Goal: Task Accomplishment & Management: Manage account settings

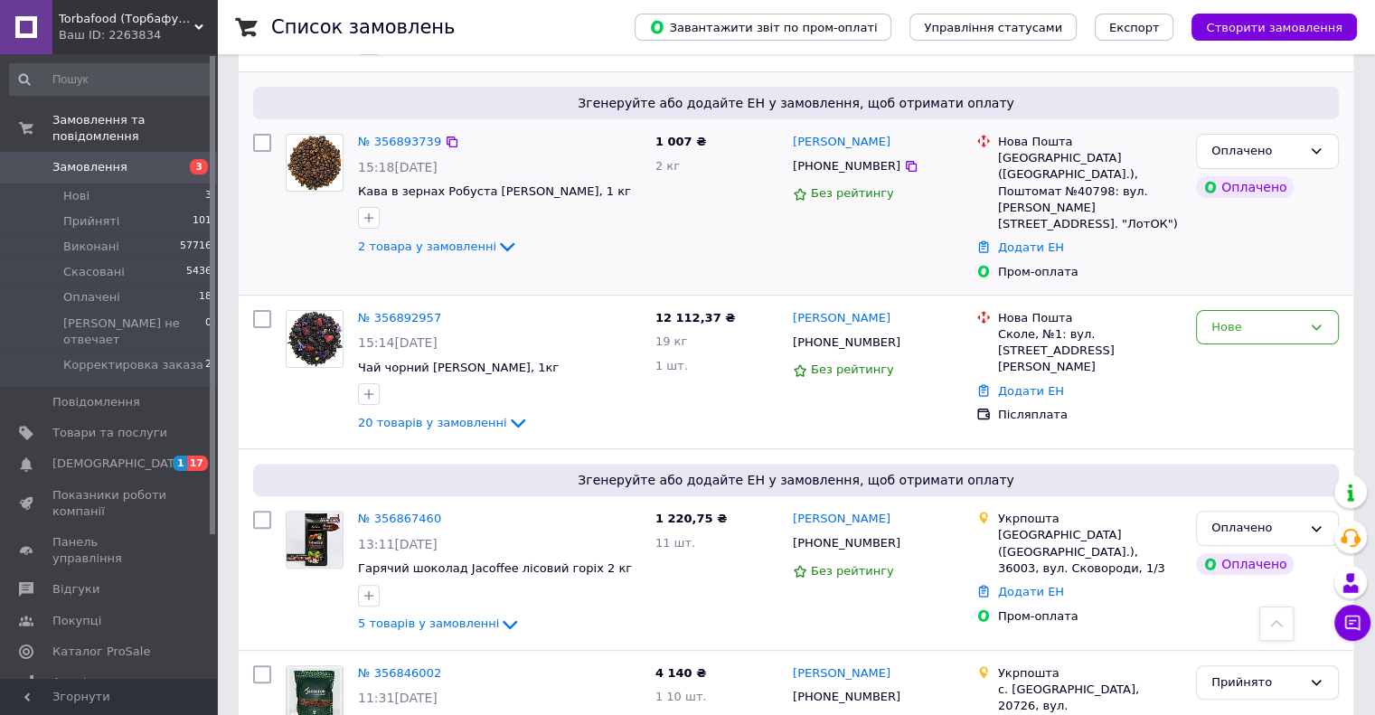
scroll to position [452, 0]
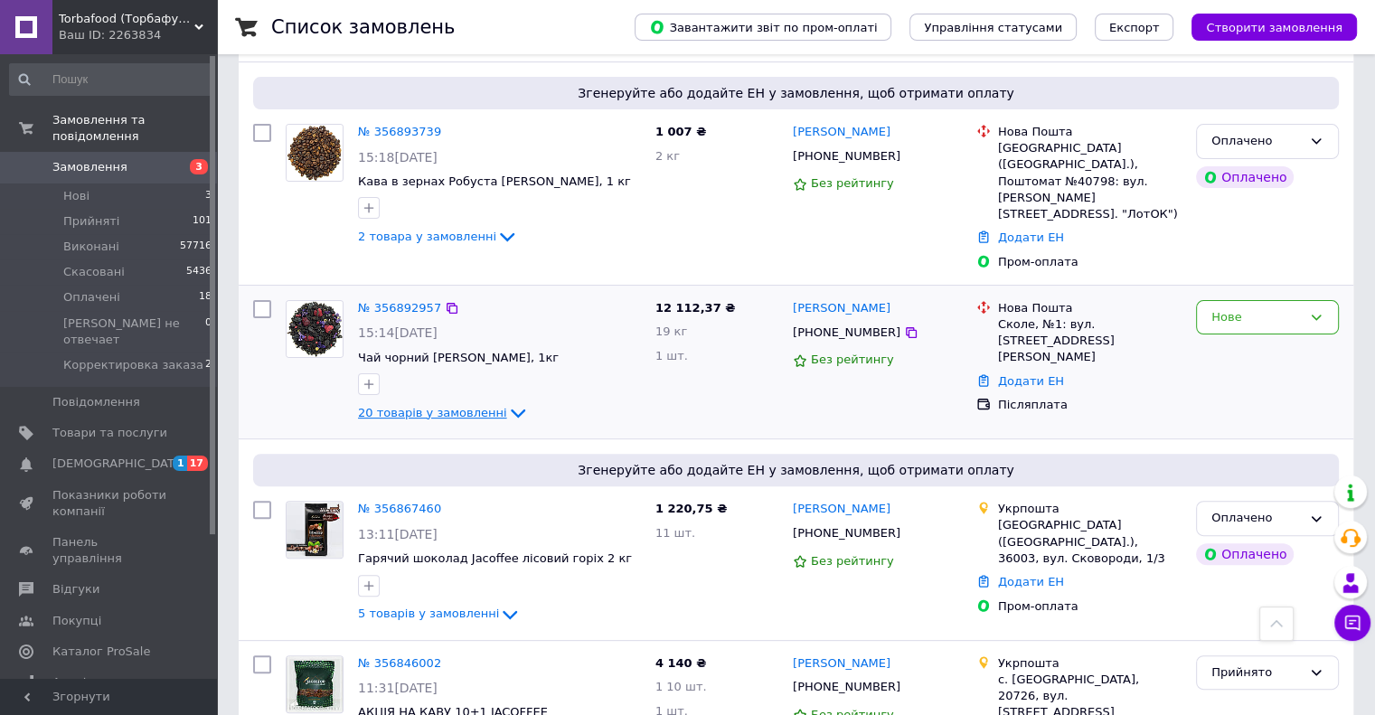
click at [507, 402] on icon at bounding box center [518, 413] width 22 height 22
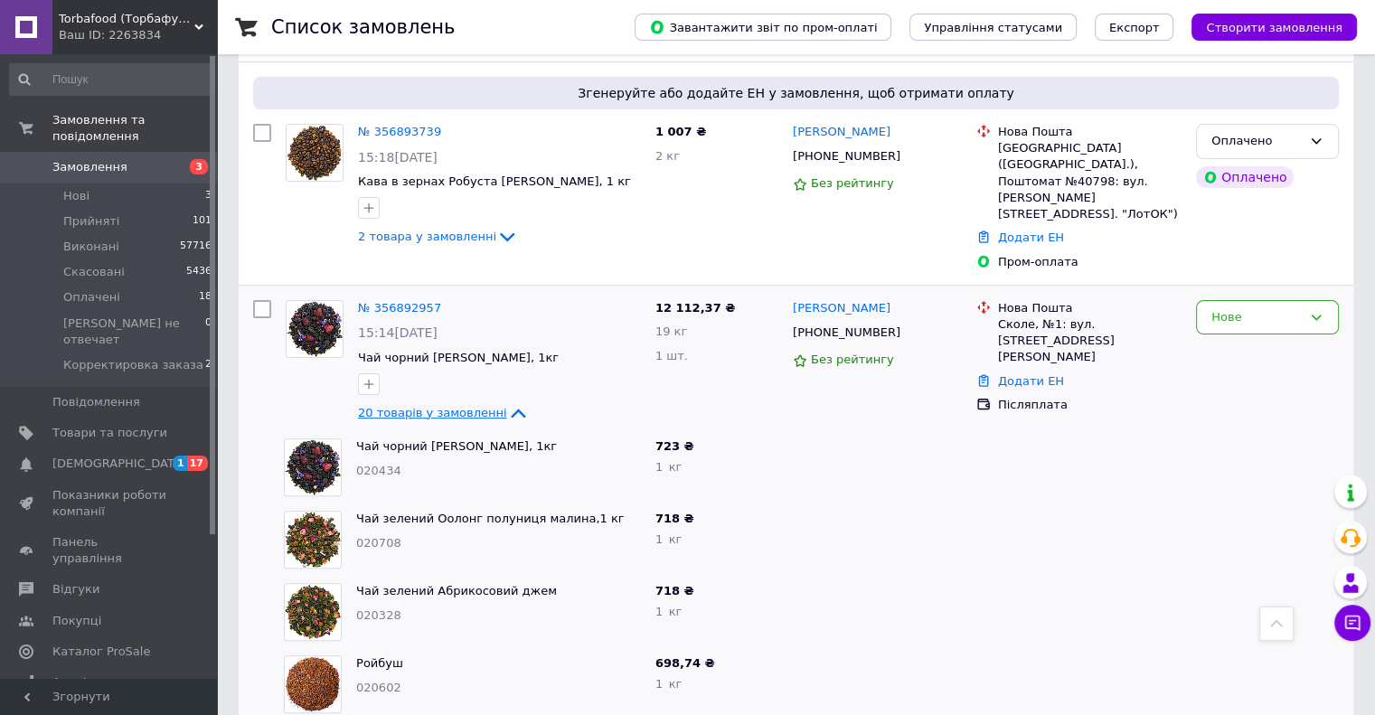
drag, startPoint x: 993, startPoint y: 315, endPoint x: 1229, endPoint y: 398, distance: 250.1
click at [1229, 431] on div at bounding box center [1267, 467] width 157 height 72
click at [108, 425] on span "Товари та послуги" at bounding box center [109, 433] width 115 height 16
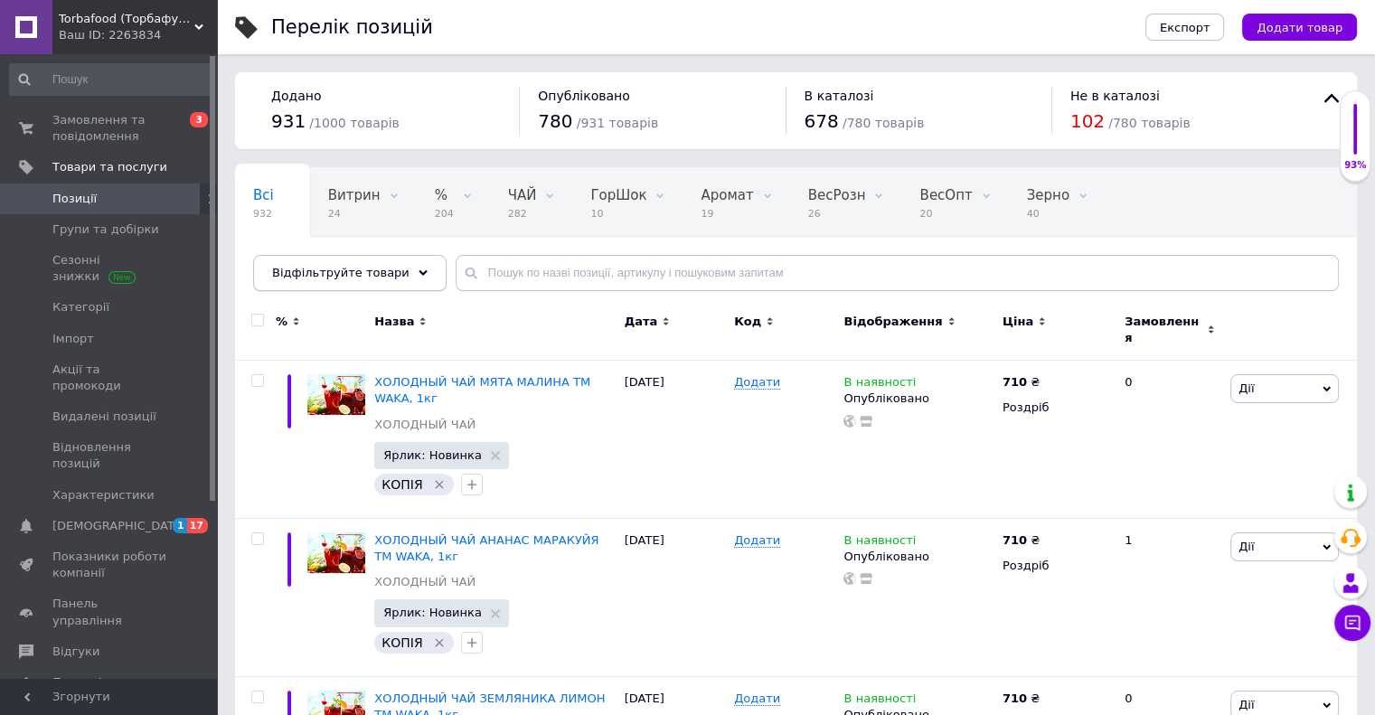
click at [402, 263] on div "Відфільтруйте товари" at bounding box center [349, 273] width 193 height 36
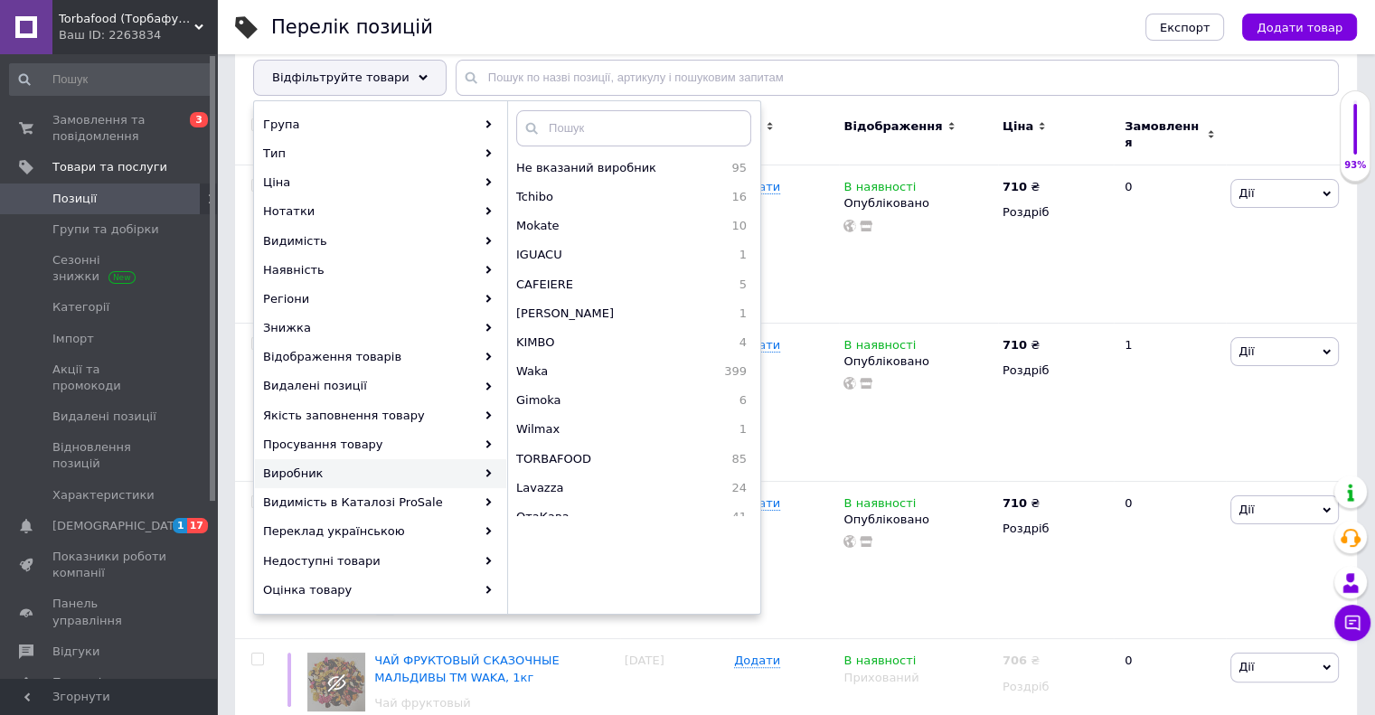
scroll to position [181, 0]
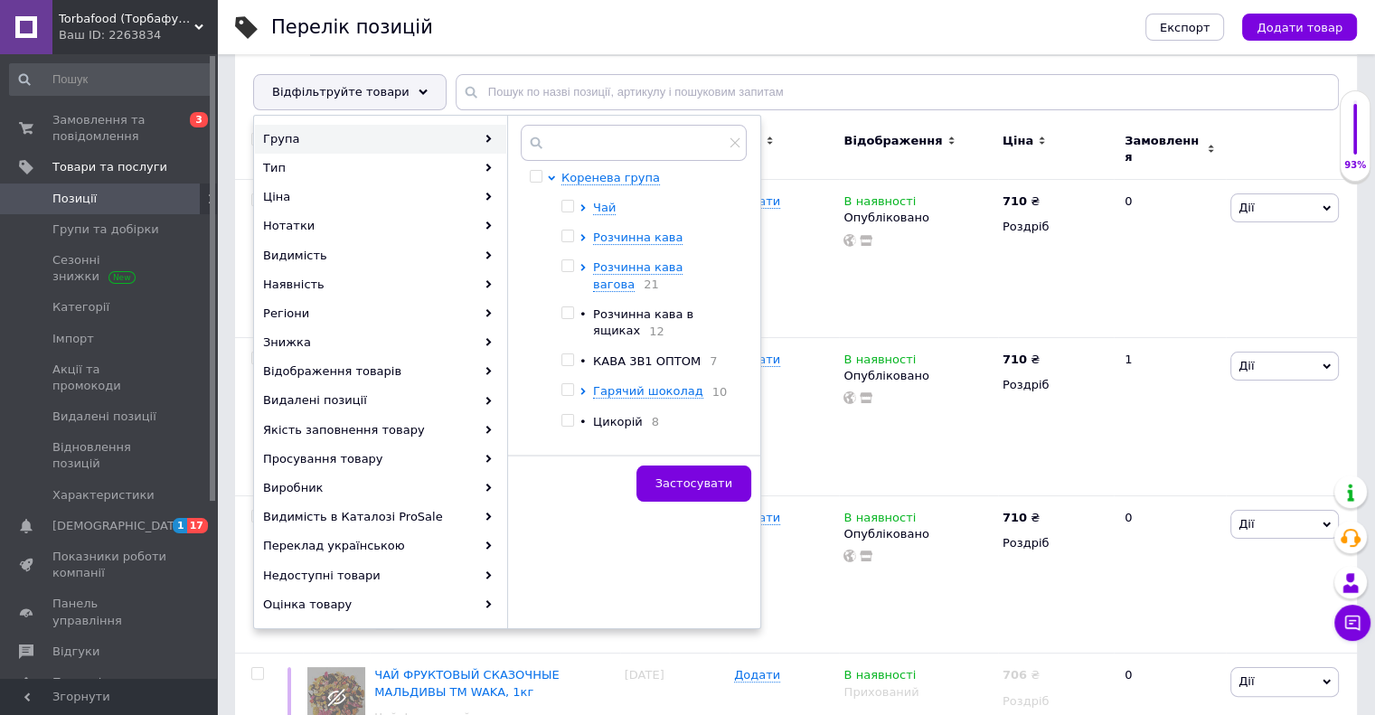
click at [534, 18] on div "Перелік позицій" at bounding box center [690, 27] width 838 height 54
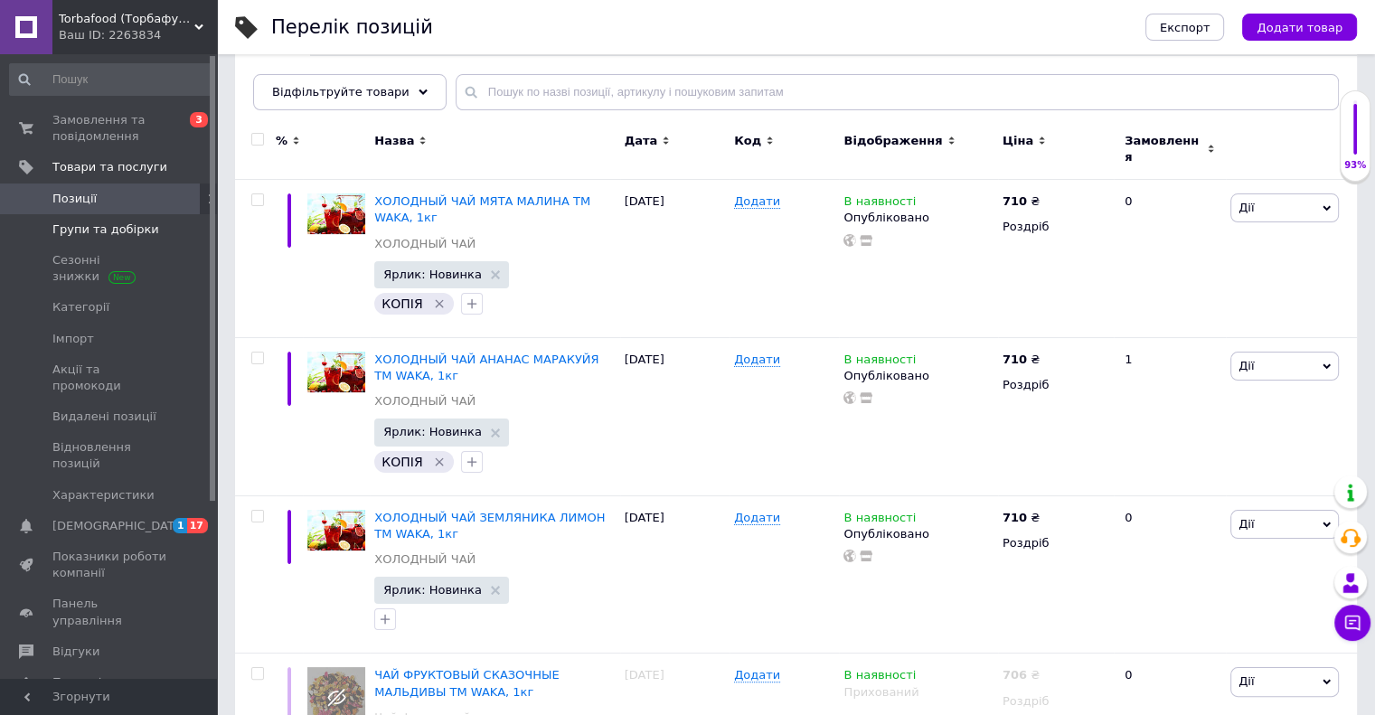
click at [112, 231] on span "Групи та добірки" at bounding box center [105, 229] width 107 height 16
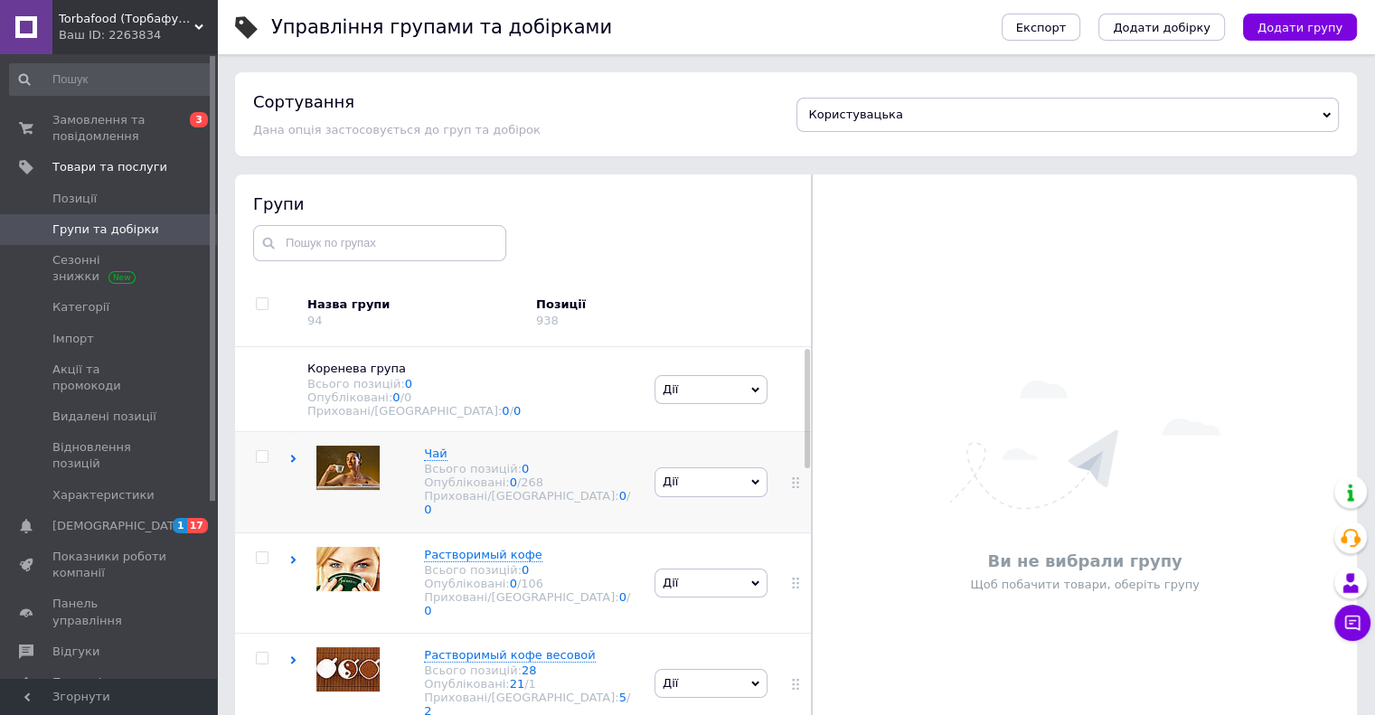
click at [605, 481] on div "Чай Всього позицій: 0 Опубліковані: 0 / 268 Приховані/Видалені: 0 / 0" at bounding box center [469, 482] width 361 height 100
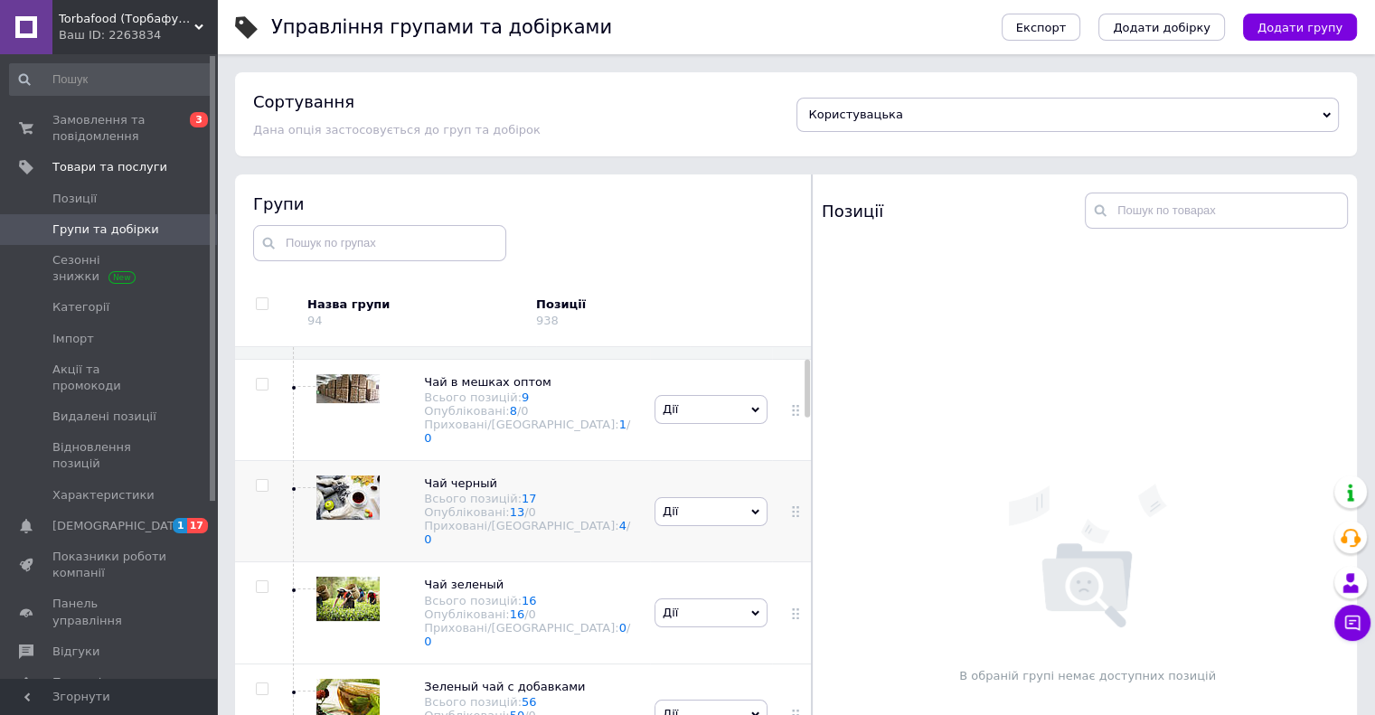
scroll to position [181, 0]
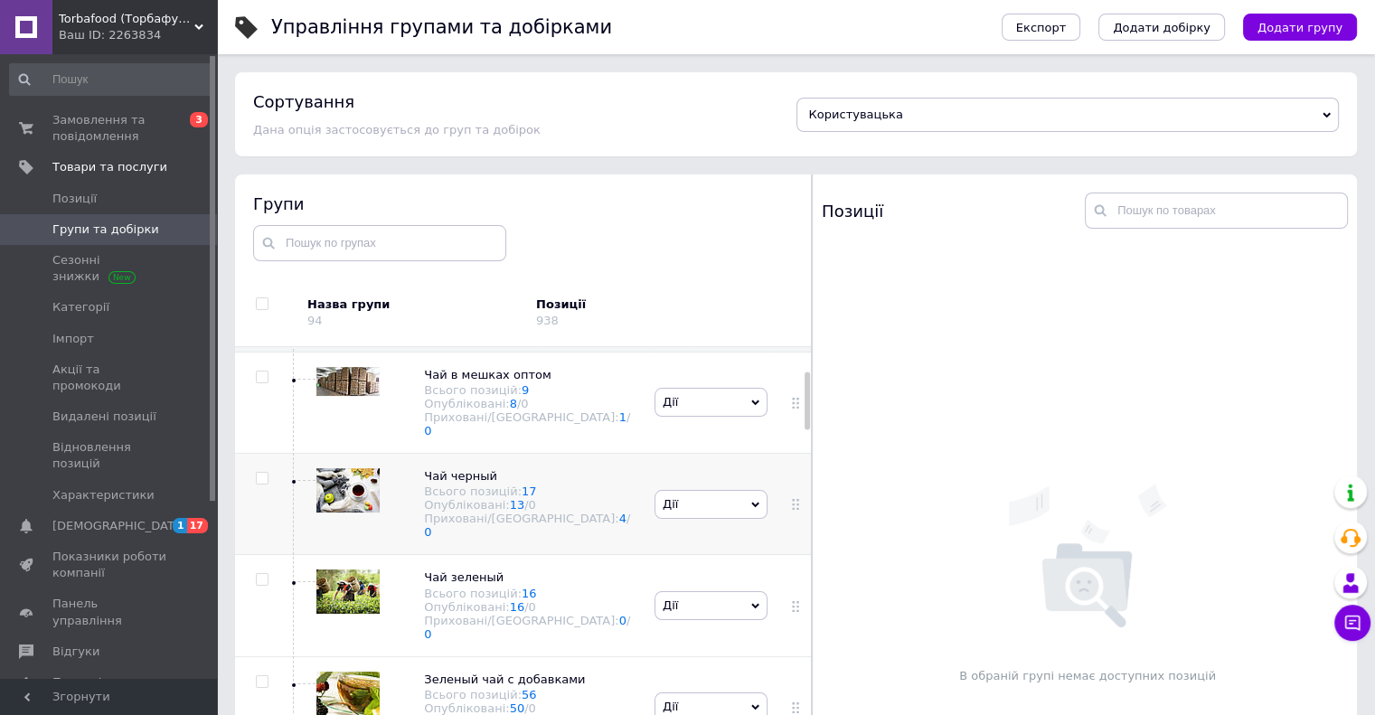
click at [603, 478] on div "Чай черный Всього позицій: 17 Опубліковані: 13 / 0 Приховані/Видалені: 4 / 0" at bounding box center [469, 504] width 361 height 101
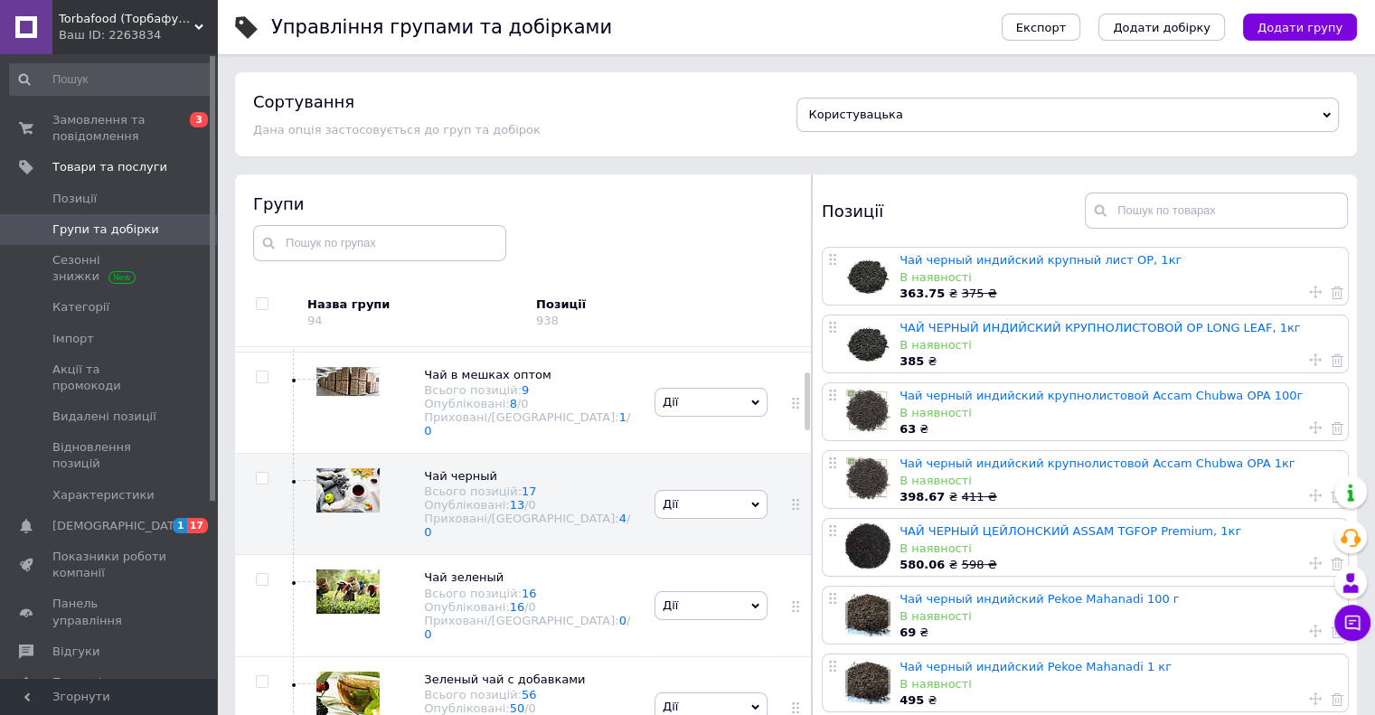
scroll to position [452, 0]
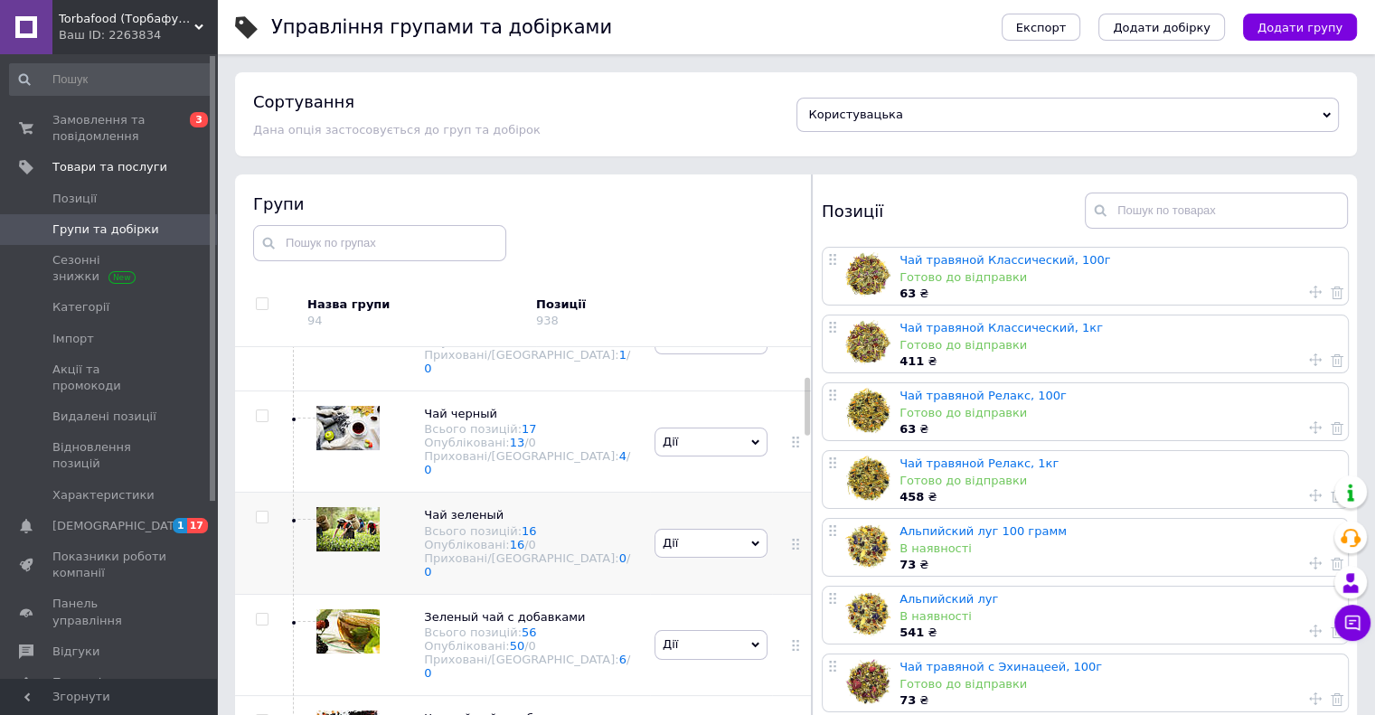
scroll to position [271, 0]
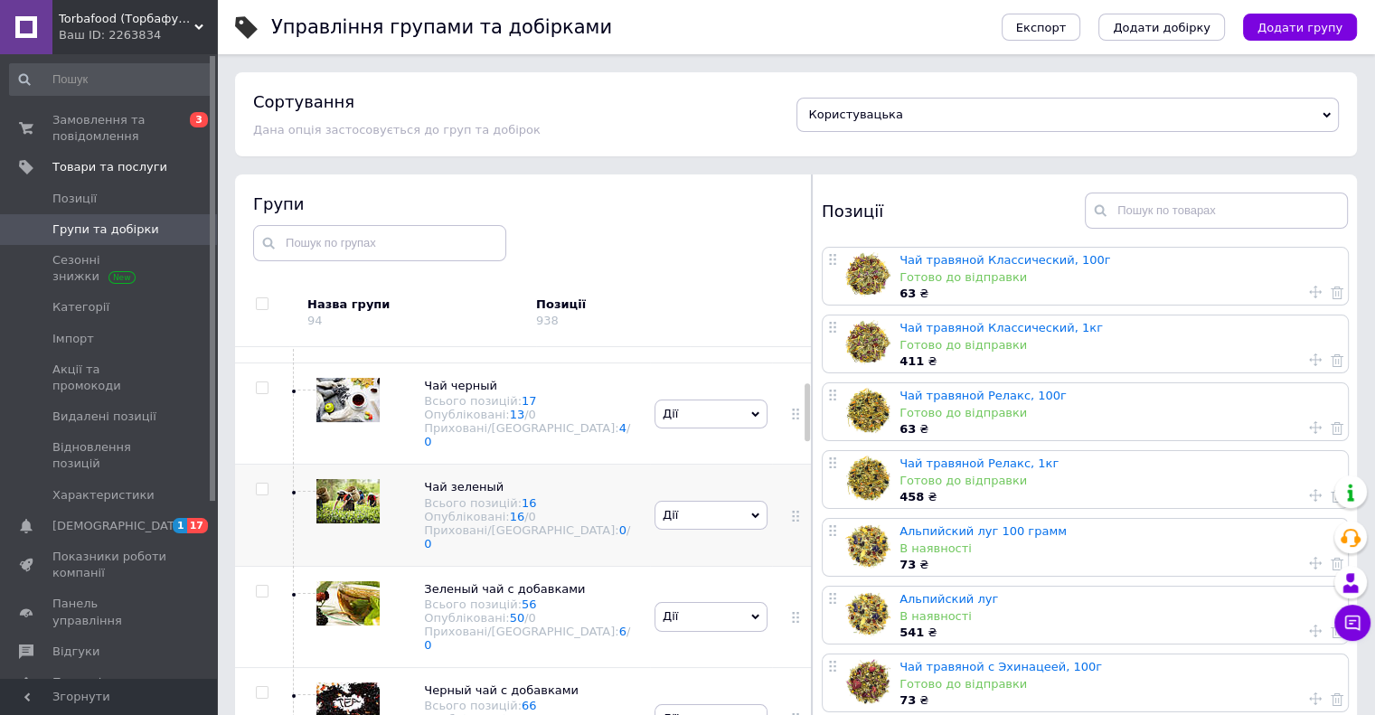
click at [610, 499] on div "Чай зеленый Всього позицій: 16 Опубліковані: 16 / 0 Приховані/Видалені: 0 / 0" at bounding box center [469, 515] width 361 height 101
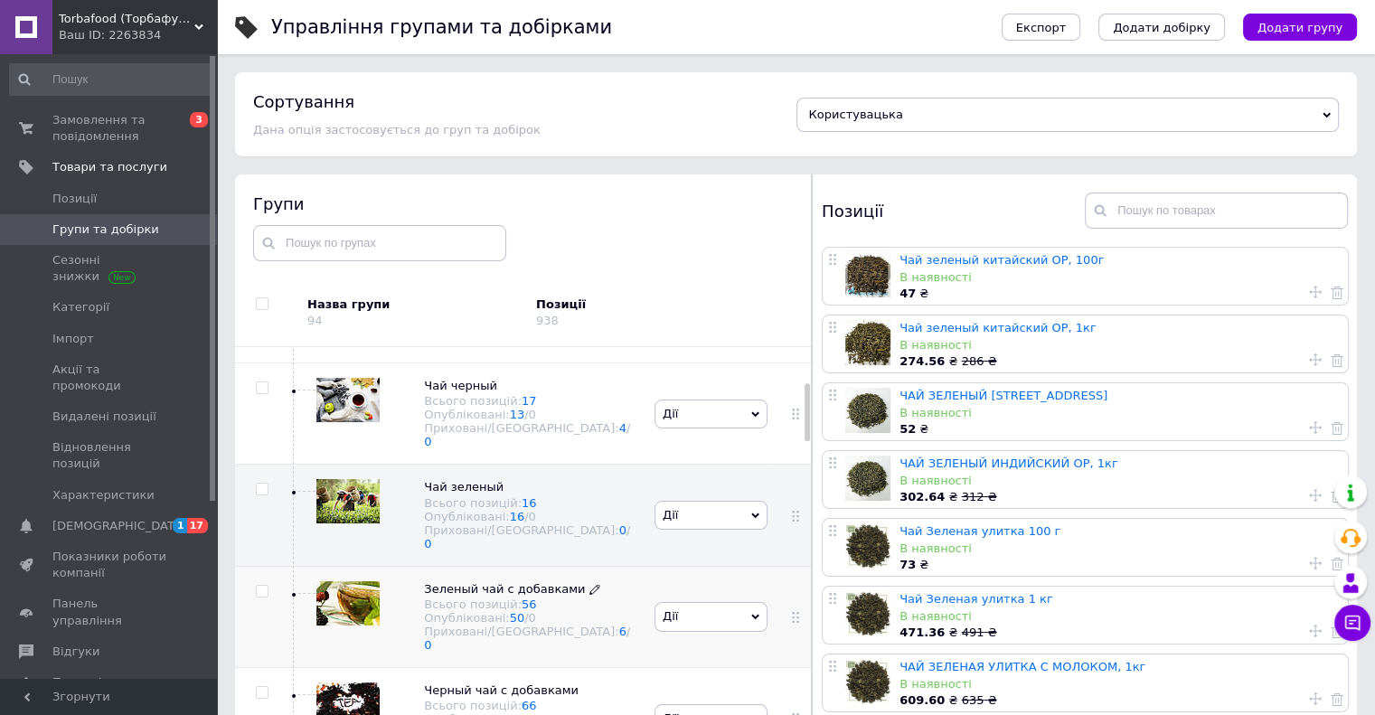
click at [600, 597] on div "Всього позицій: 56" at bounding box center [530, 604] width 212 height 14
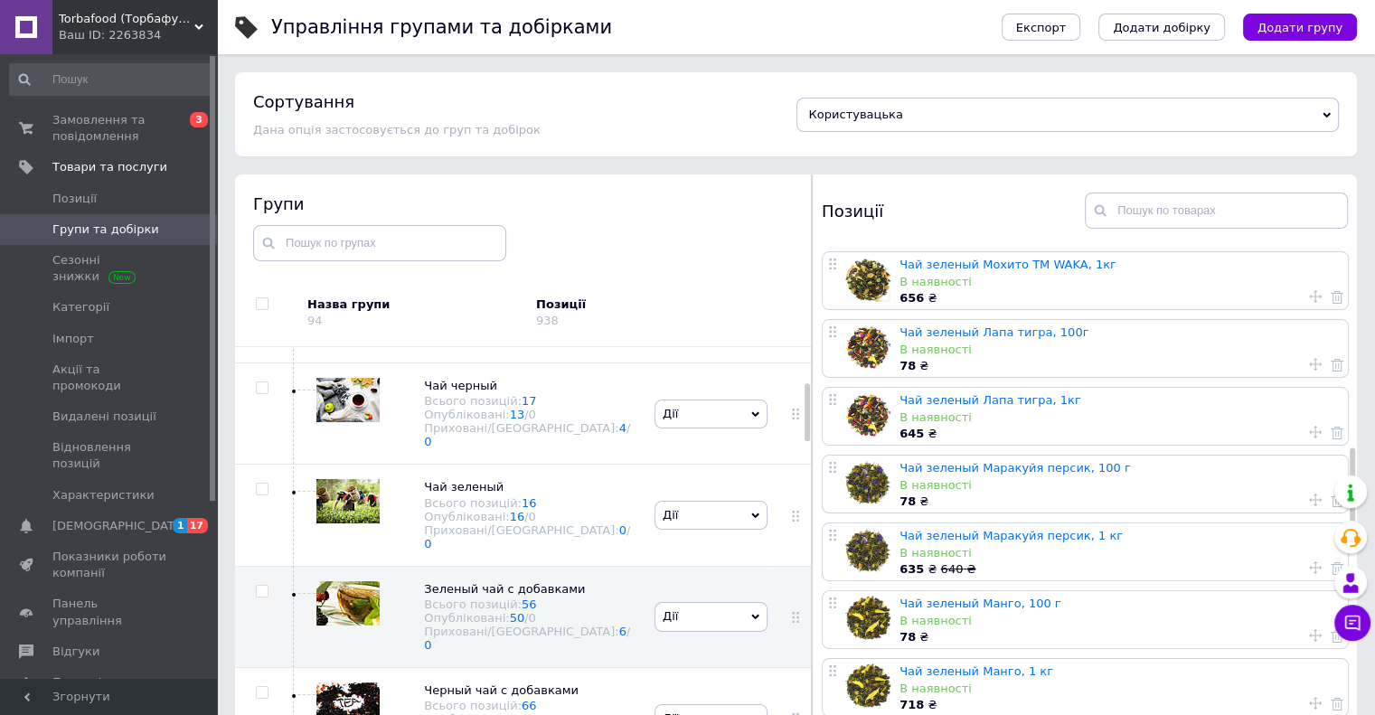
scroll to position [1265, 0]
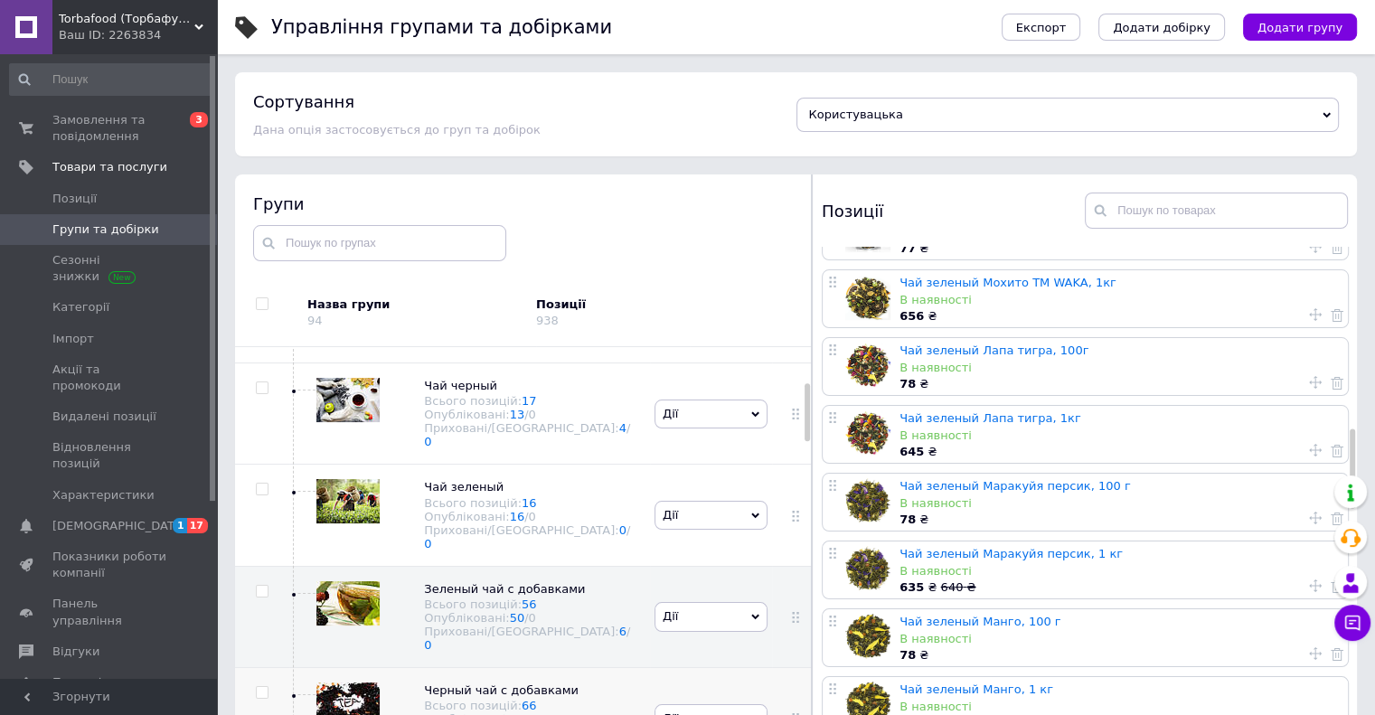
click at [629, 682] on div "Черный чай с добавками Всього позицій: 66 Опубліковані: 60 / 0 Приховані/Видале…" at bounding box center [469, 718] width 361 height 101
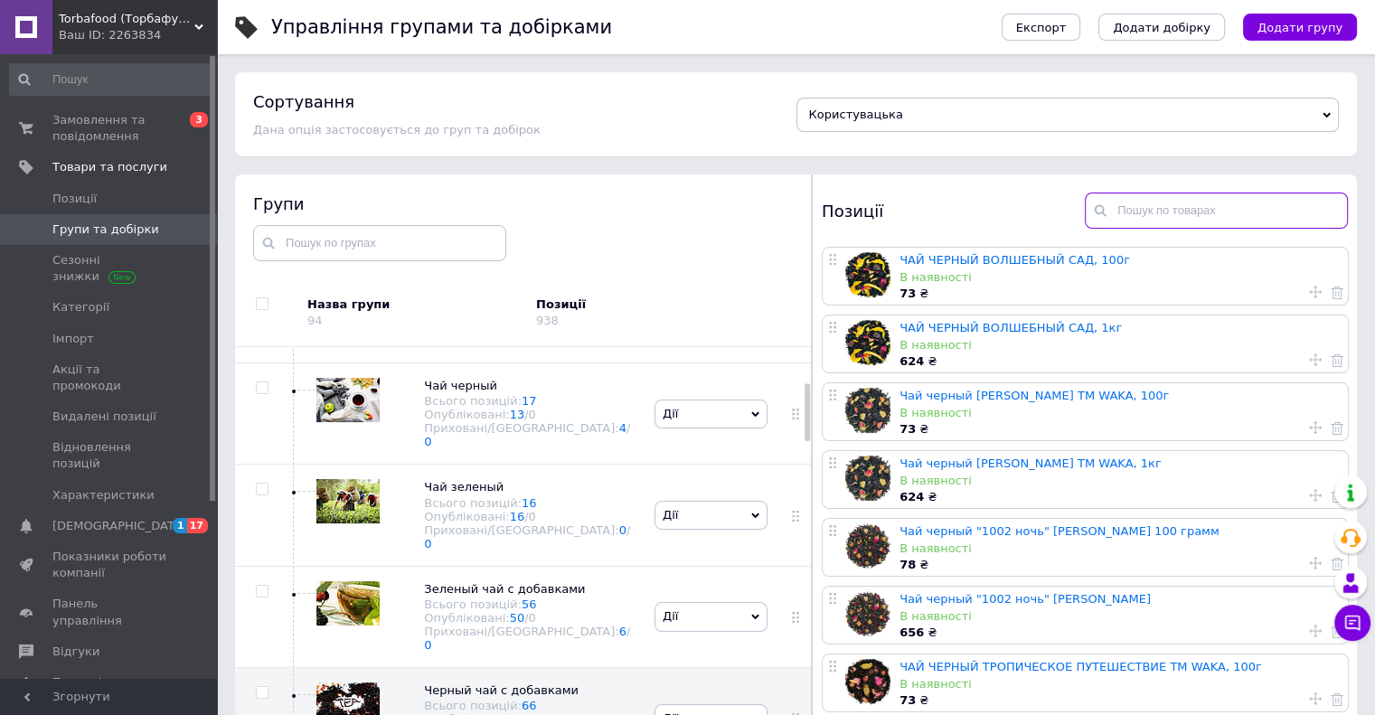
click at [1180, 207] on input "text" at bounding box center [1216, 211] width 263 height 36
click at [1157, 208] on input "text" at bounding box center [1216, 211] width 263 height 36
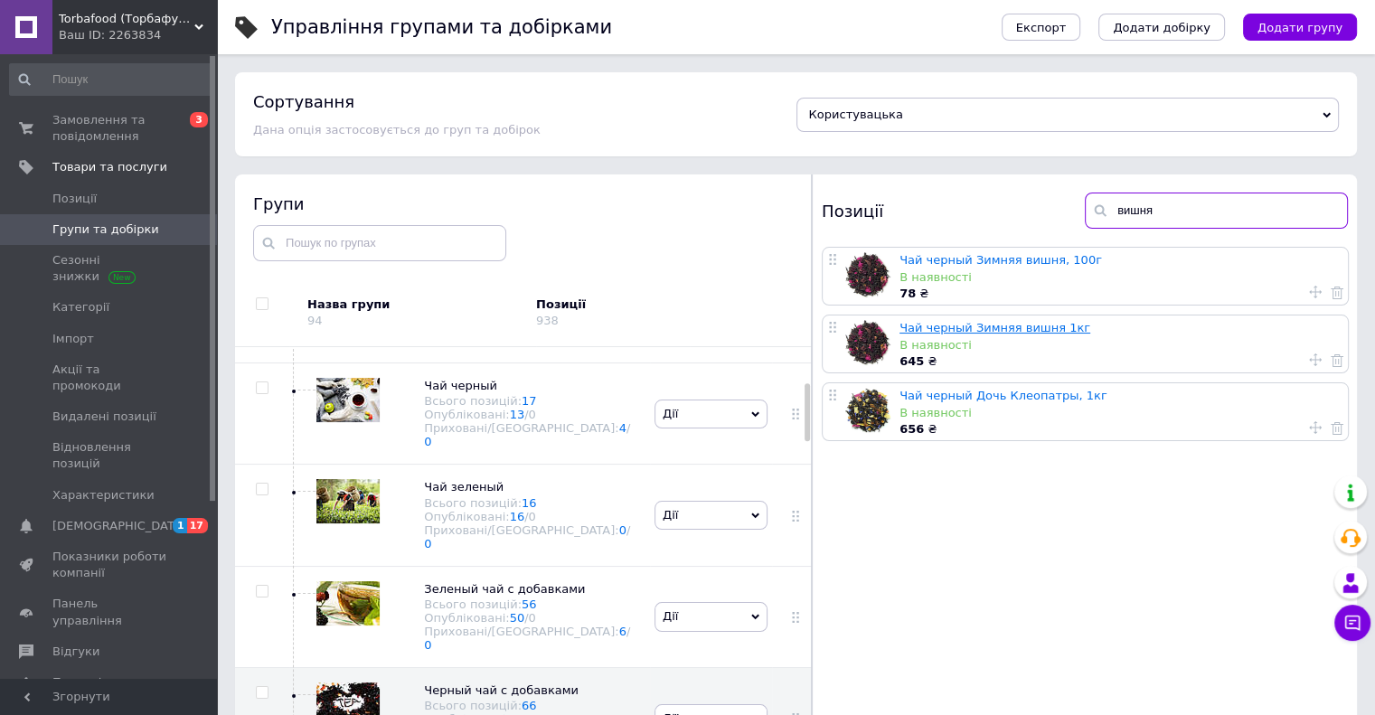
type input "вишня"
click at [1027, 322] on link "Чай черный Зимняя вишня 1кг" at bounding box center [994, 328] width 191 height 14
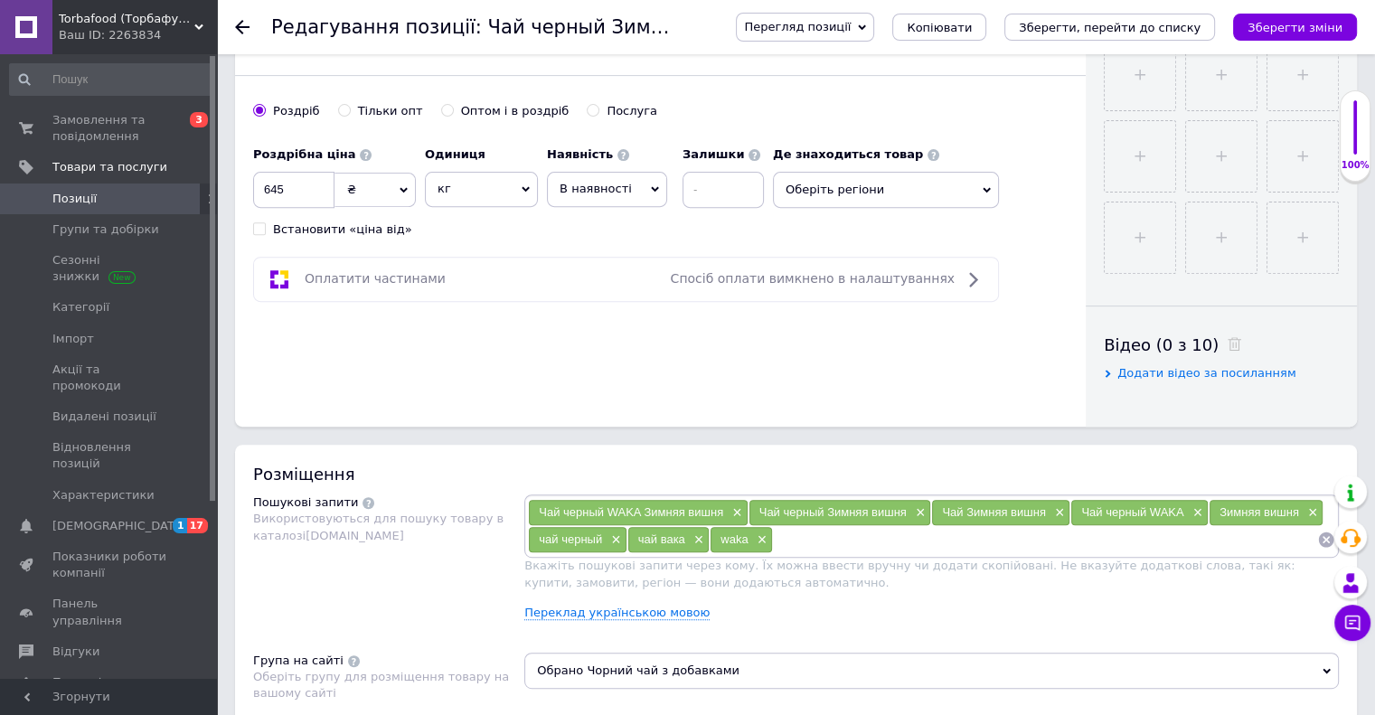
scroll to position [231, 0]
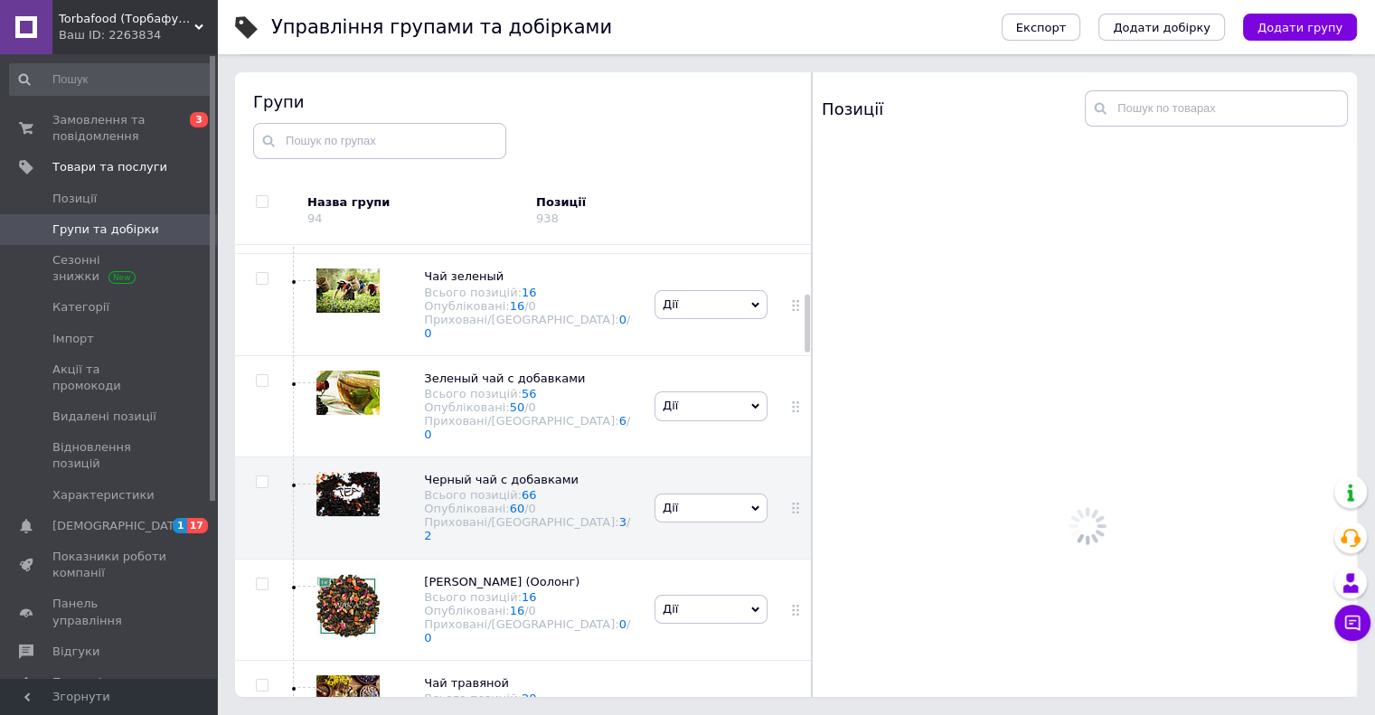
scroll to position [390, 0]
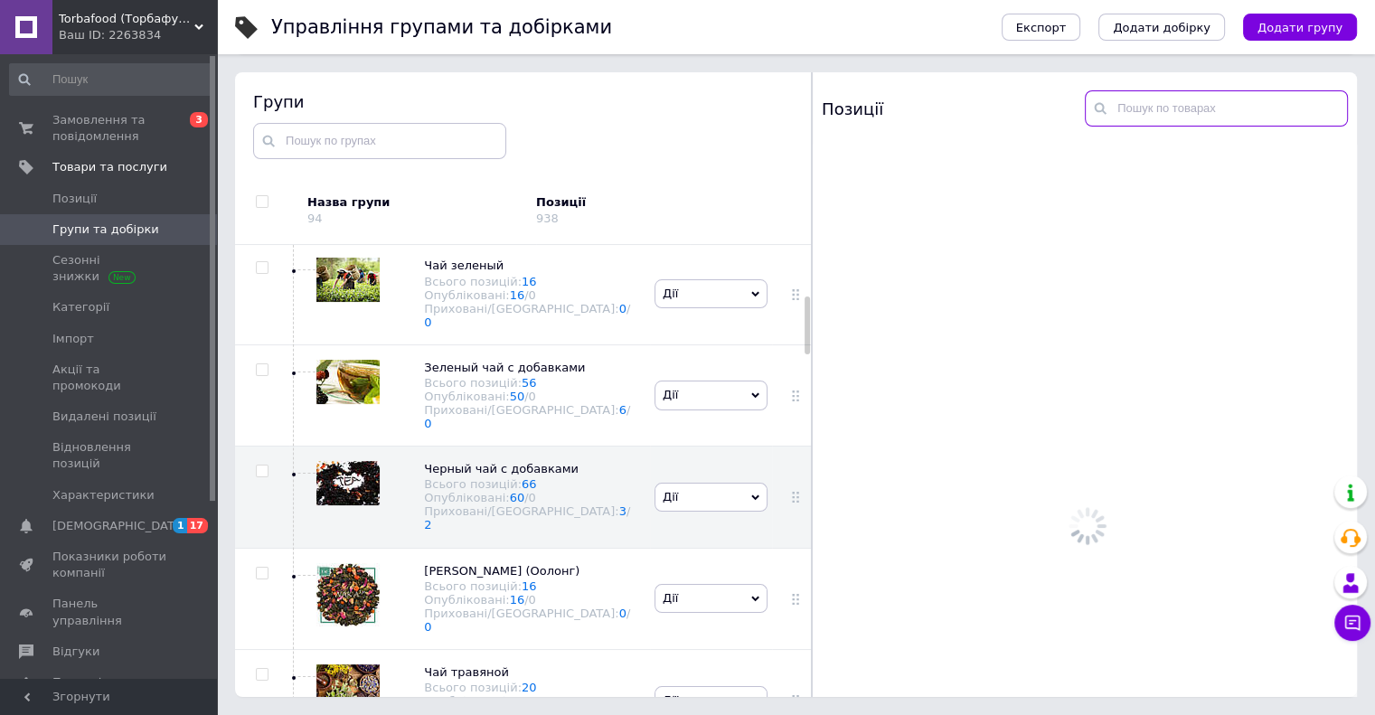
click at [1135, 109] on input "text" at bounding box center [1216, 108] width 263 height 36
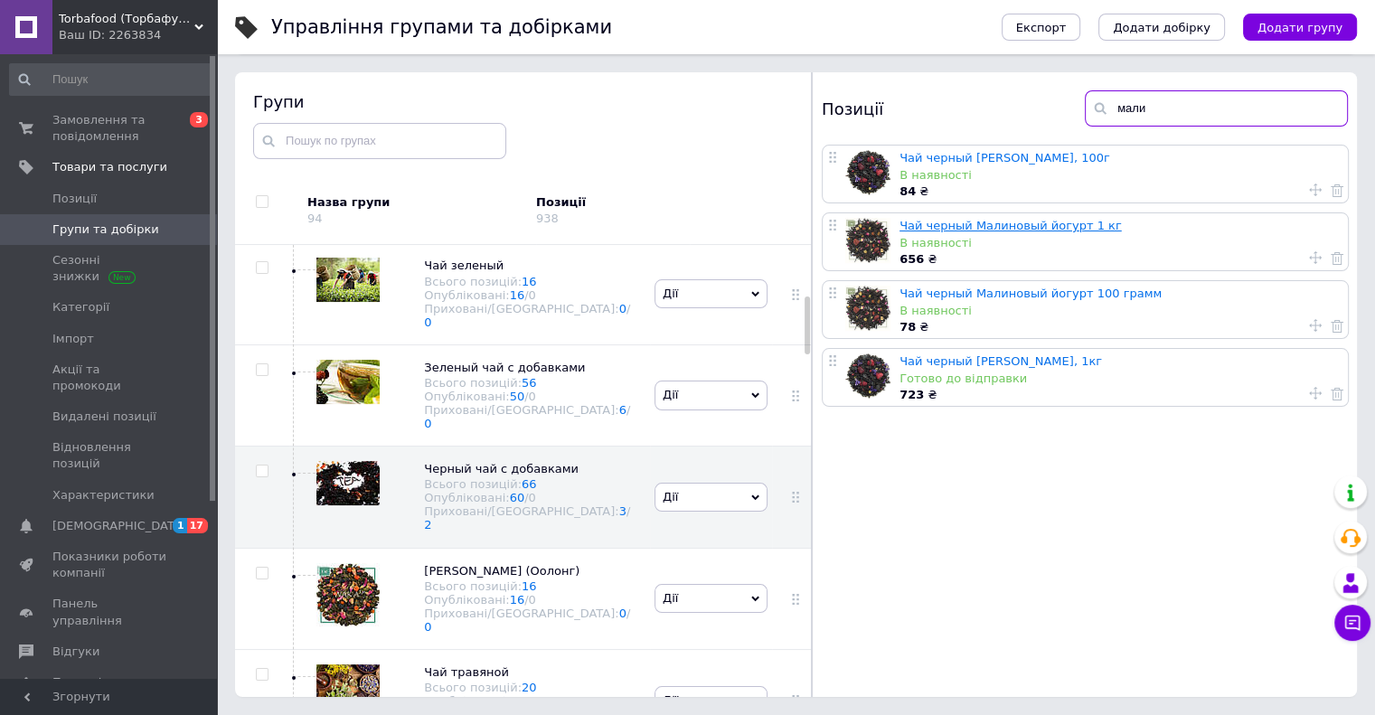
type input "мали"
click at [1066, 223] on link "Чай черный Малиновый йогурт 1 кг" at bounding box center [1010, 226] width 222 height 14
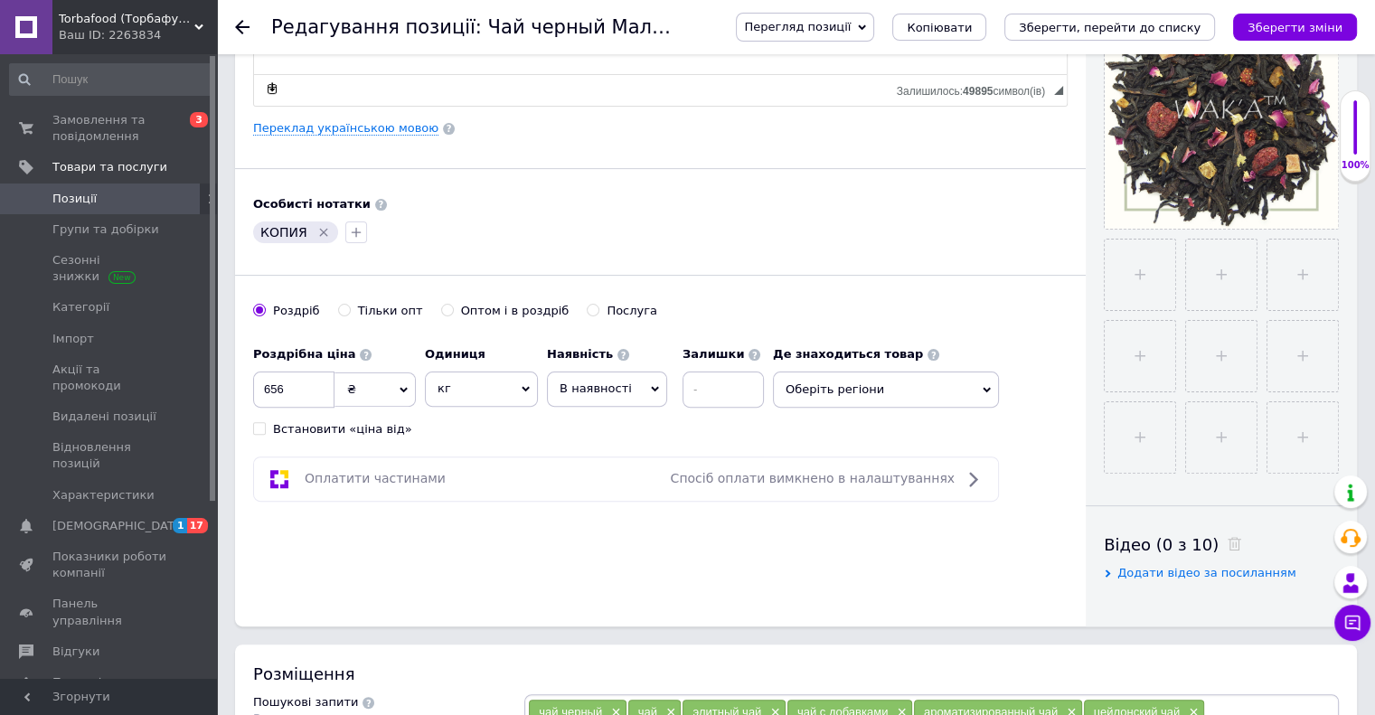
scroll to position [439, 0]
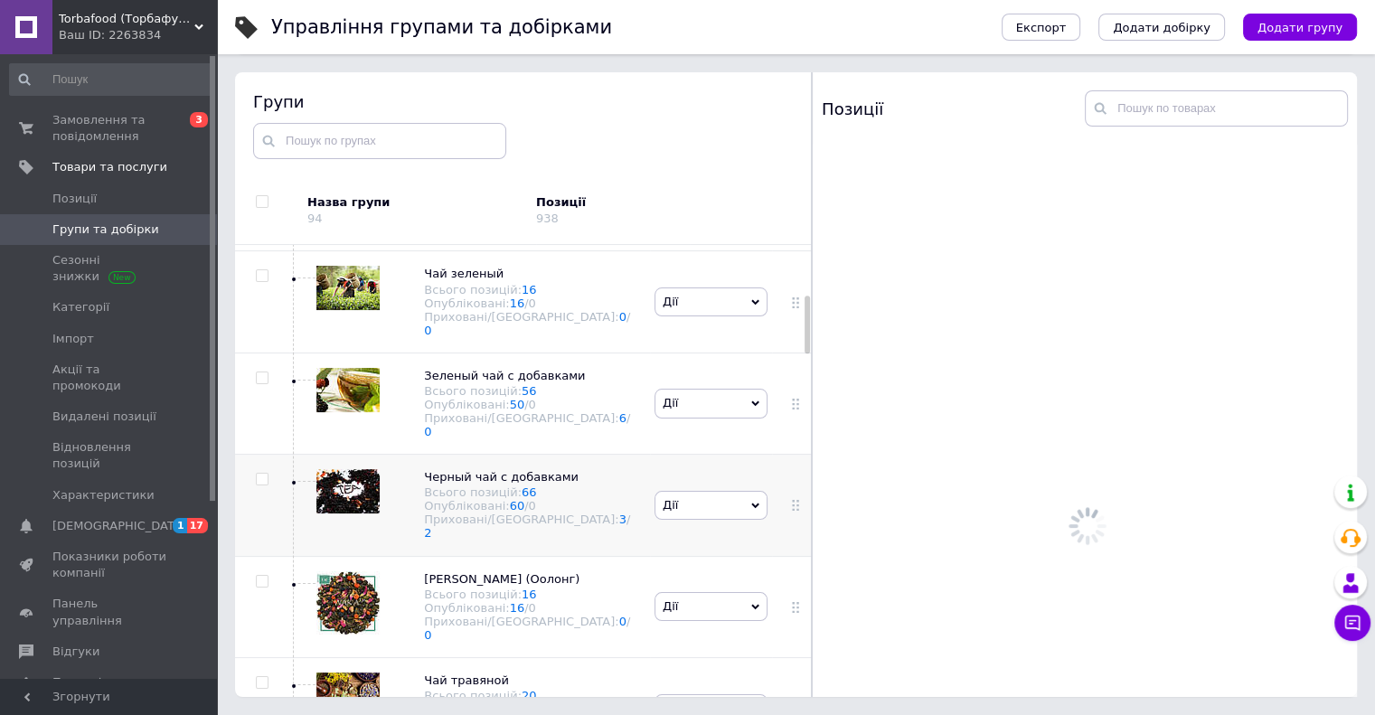
scroll to position [390, 0]
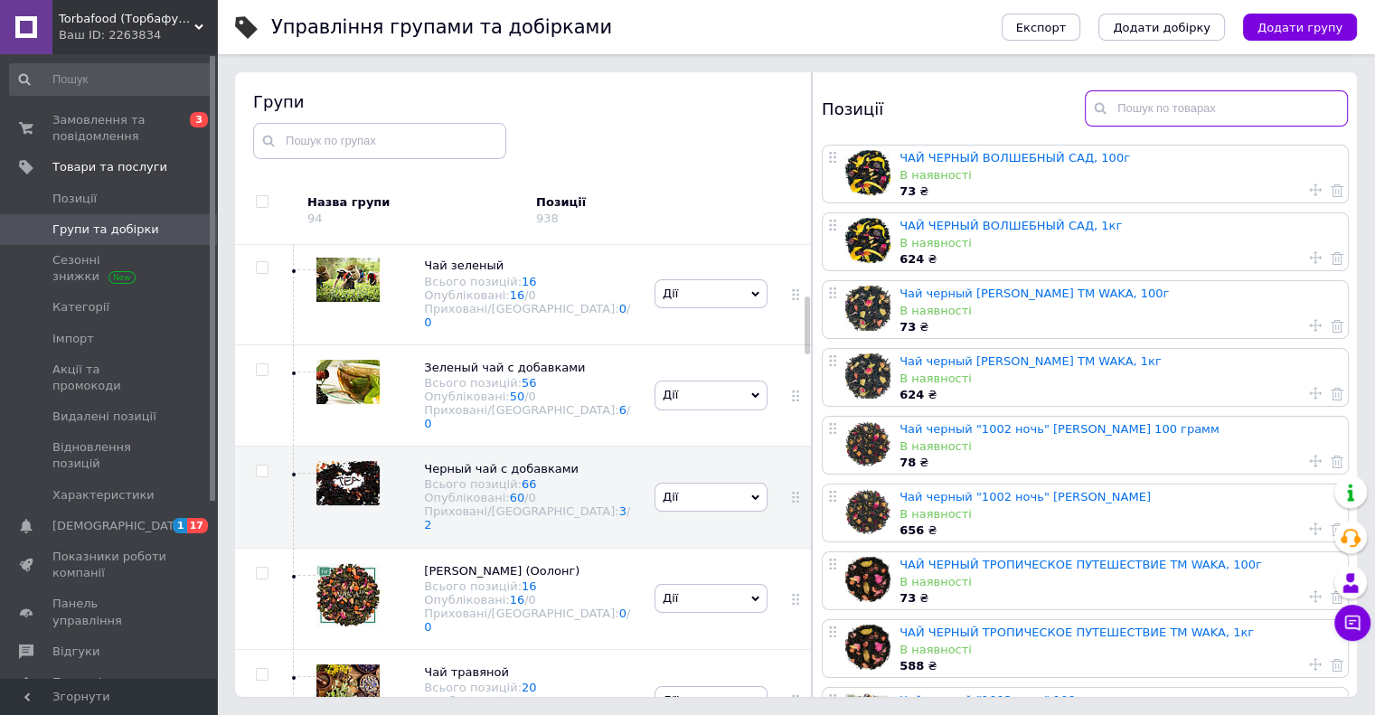
click at [1164, 111] on input "text" at bounding box center [1216, 108] width 263 height 36
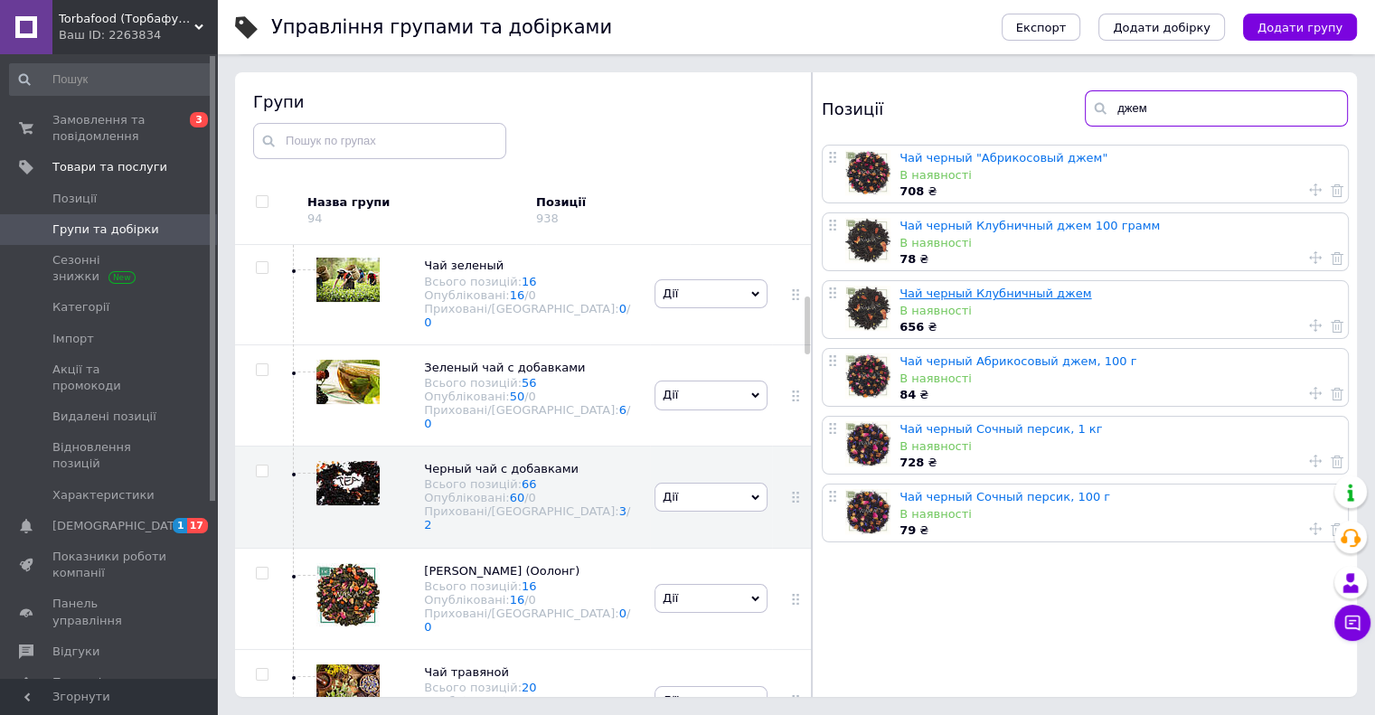
type input "джем"
click at [1038, 295] on link "Чай черный Клубничный джем" at bounding box center [995, 294] width 192 height 14
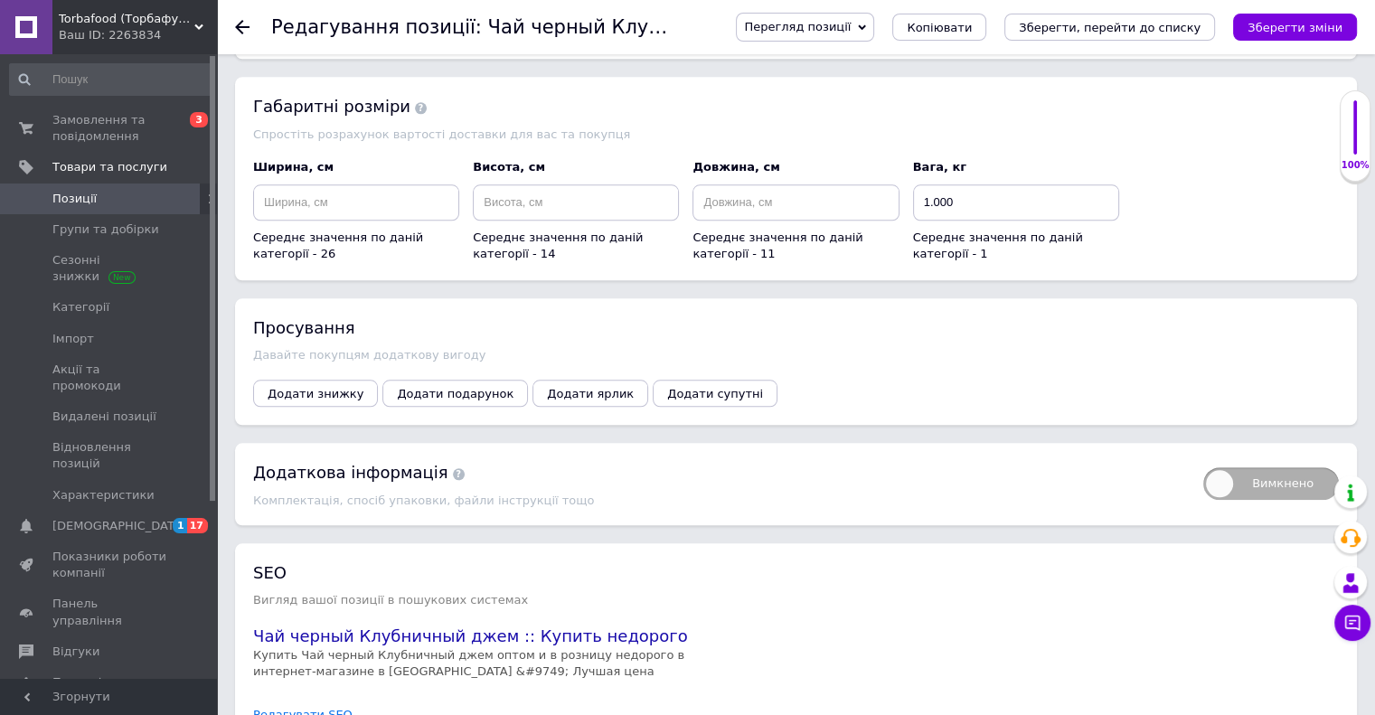
scroll to position [1446, 0]
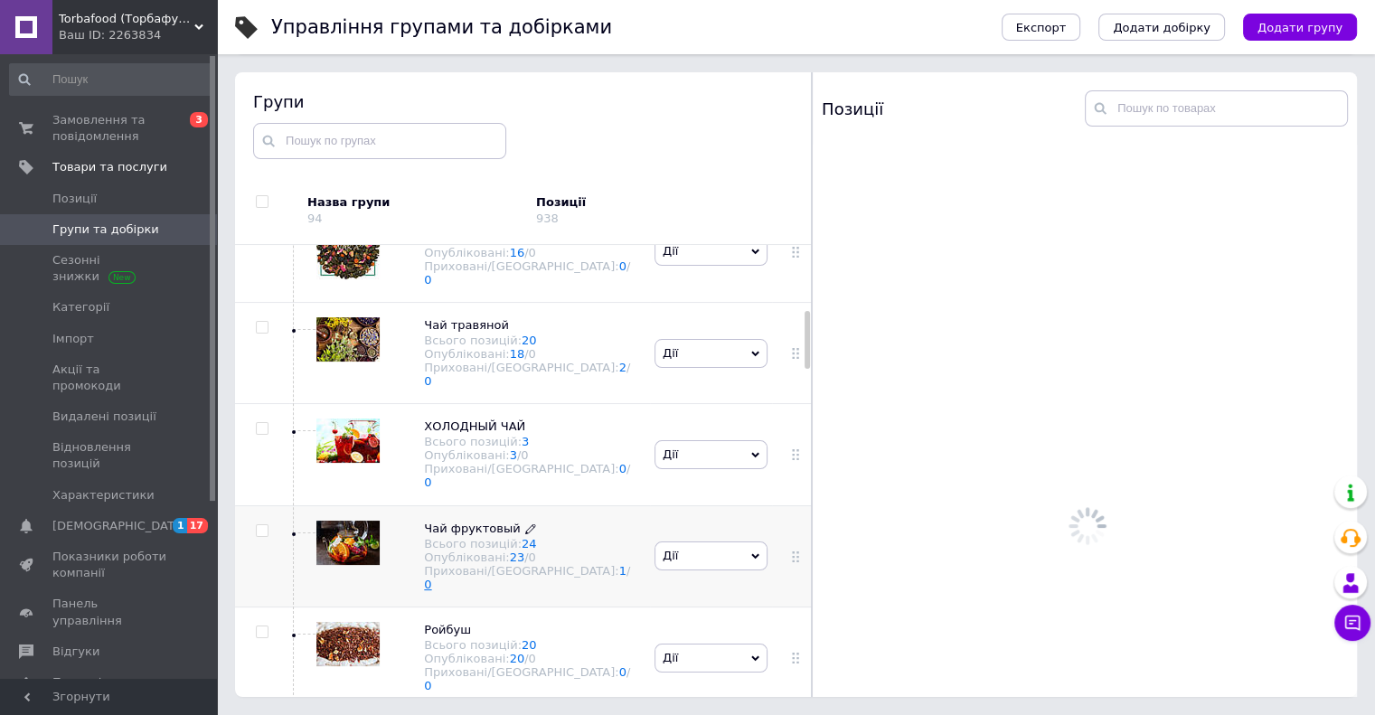
scroll to position [752, 0]
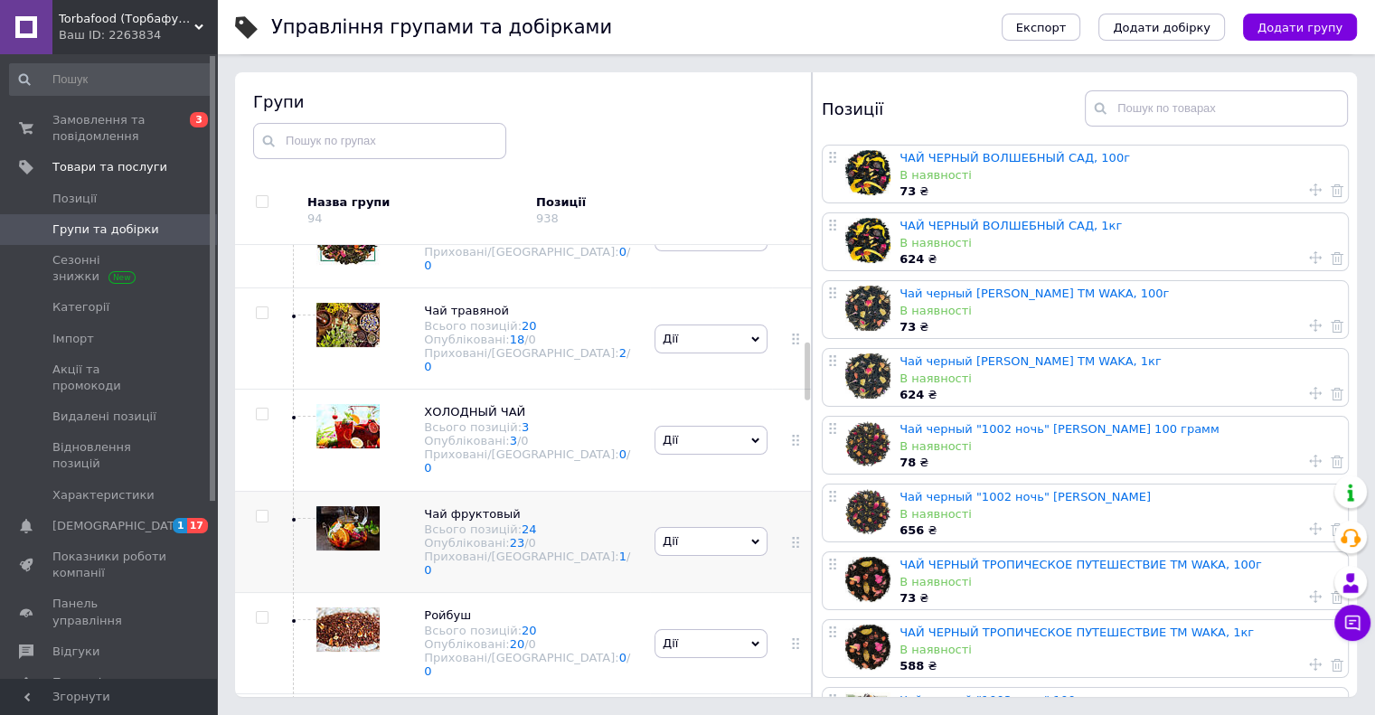
click at [610, 491] on div "Чай фруктовый Всього позицій: 24 Опубліковані: 23 / 0 Приховані/Видалені: 1 / 0" at bounding box center [469, 541] width 361 height 101
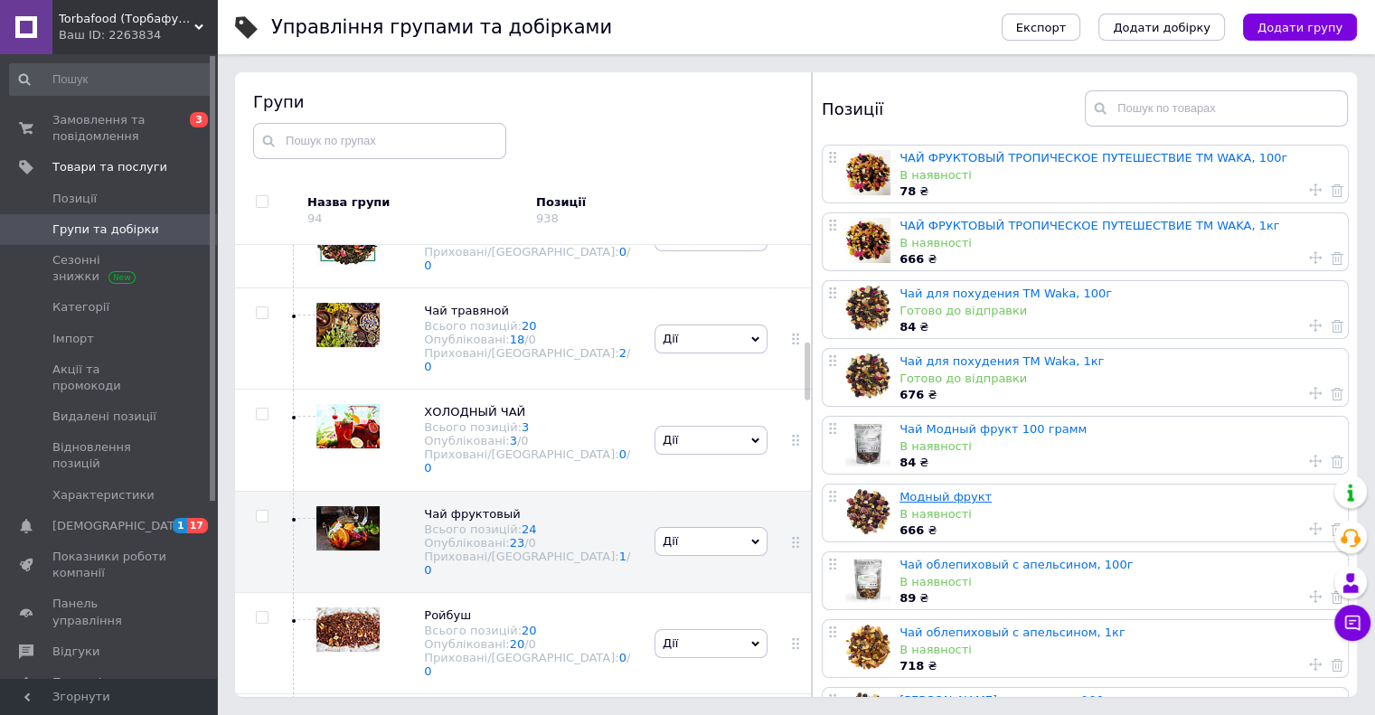
click at [955, 495] on link "Модный фрукт" at bounding box center [945, 497] width 92 height 14
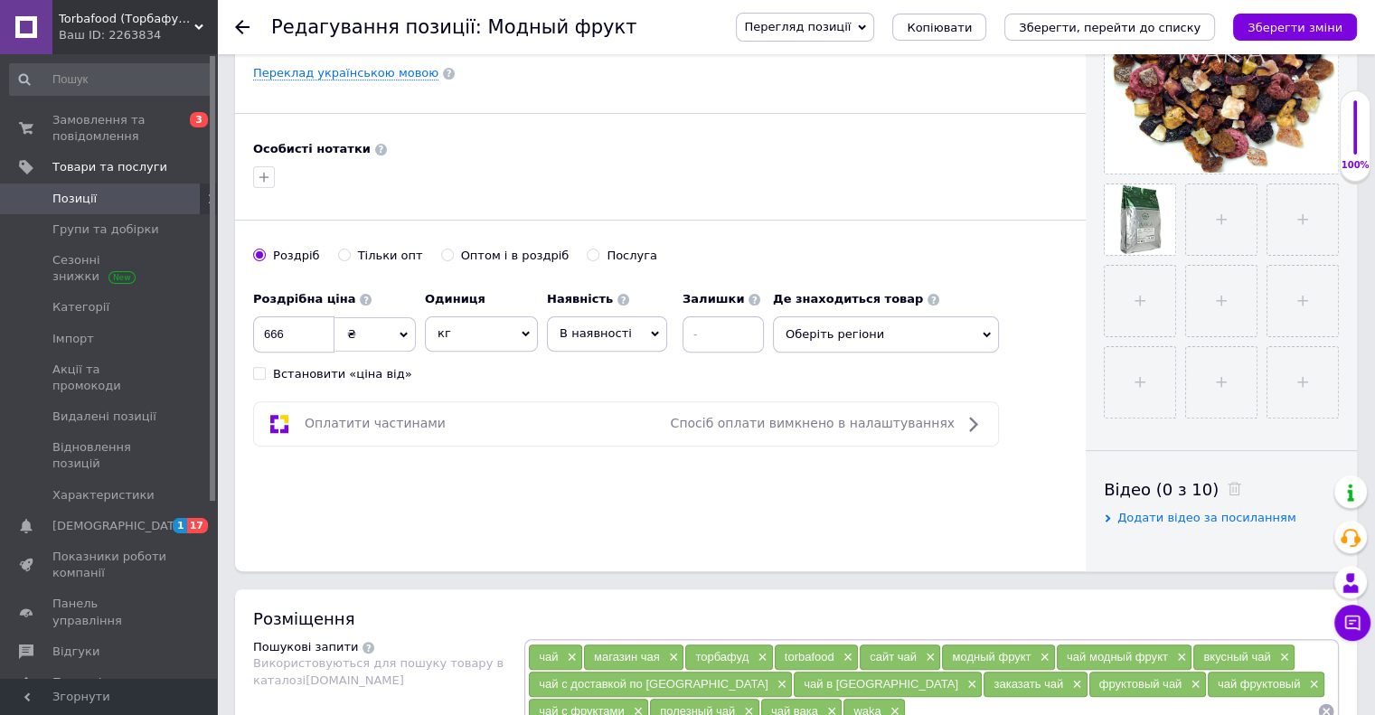
scroll to position [542, 0]
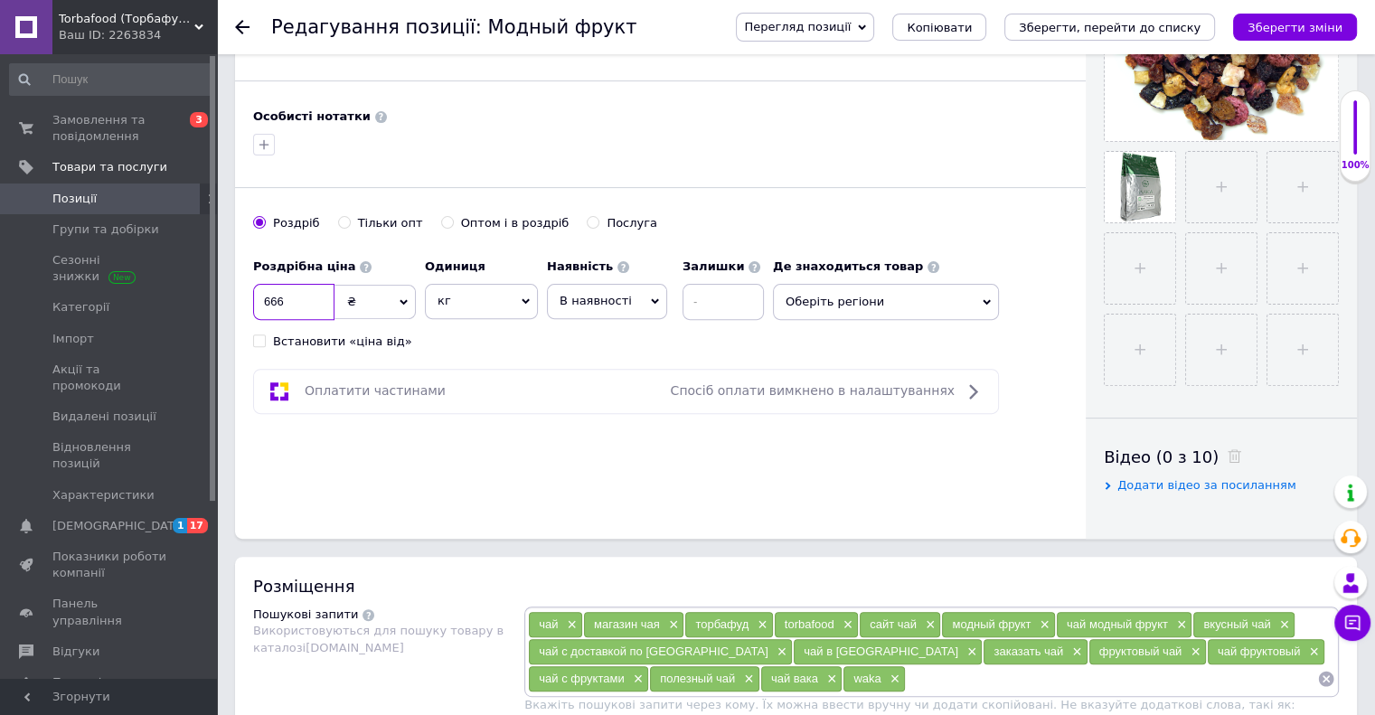
drag, startPoint x: 277, startPoint y: 296, endPoint x: 294, endPoint y: 296, distance: 16.3
click at [293, 296] on input "666" at bounding box center [293, 302] width 81 height 36
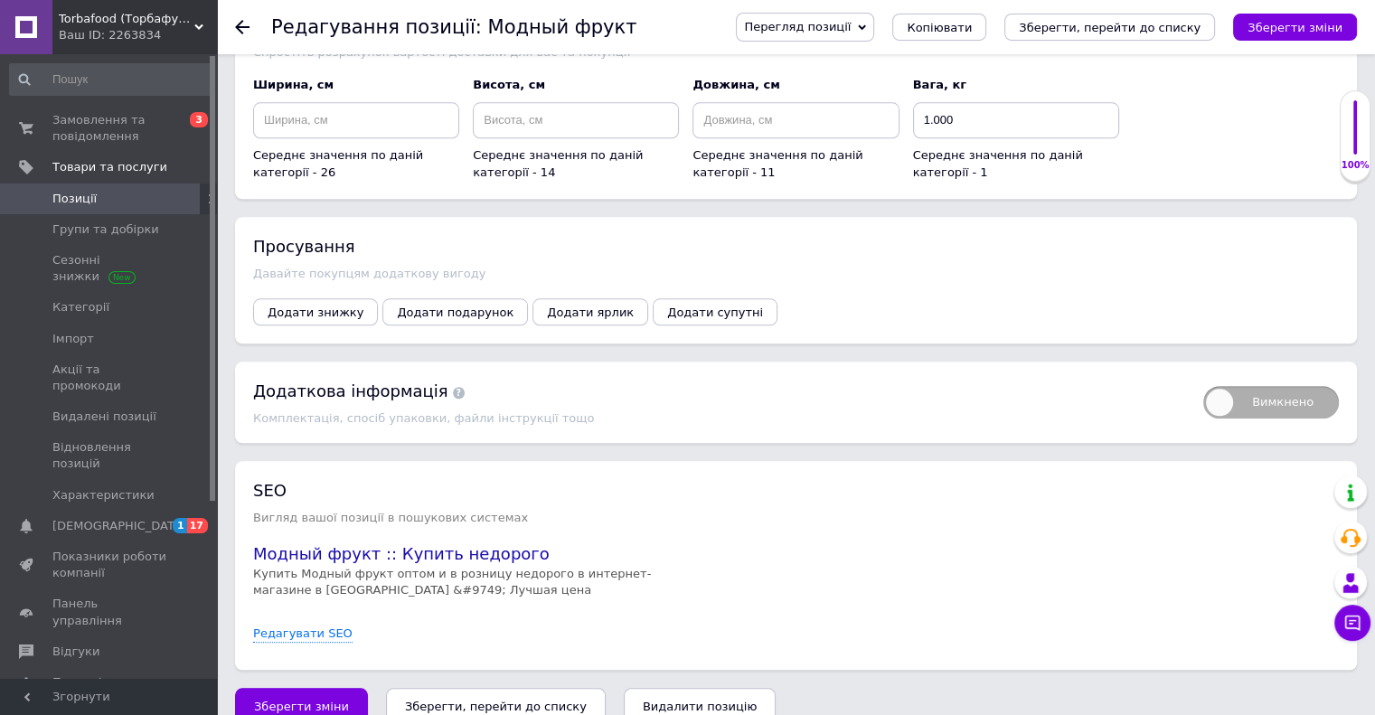
scroll to position [1886, 0]
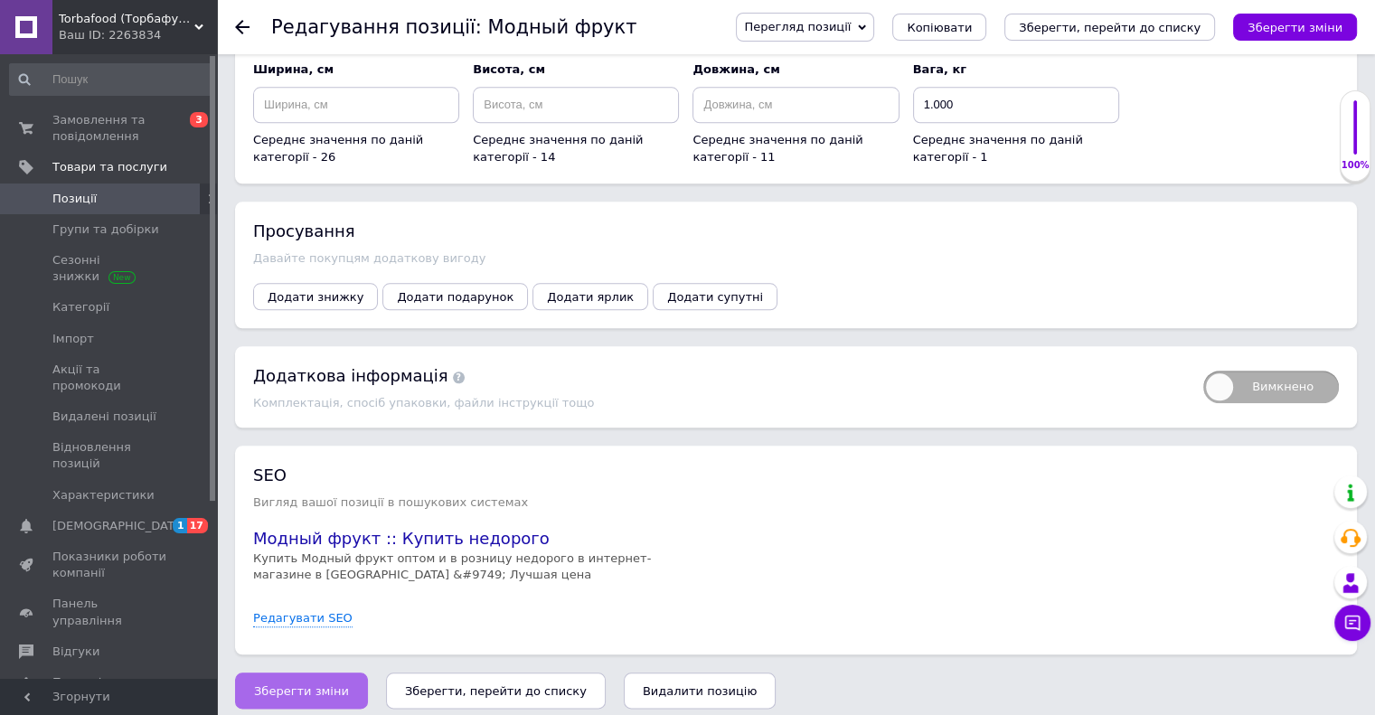
type input "665"
click at [329, 684] on span "Зберегти зміни" at bounding box center [301, 691] width 95 height 14
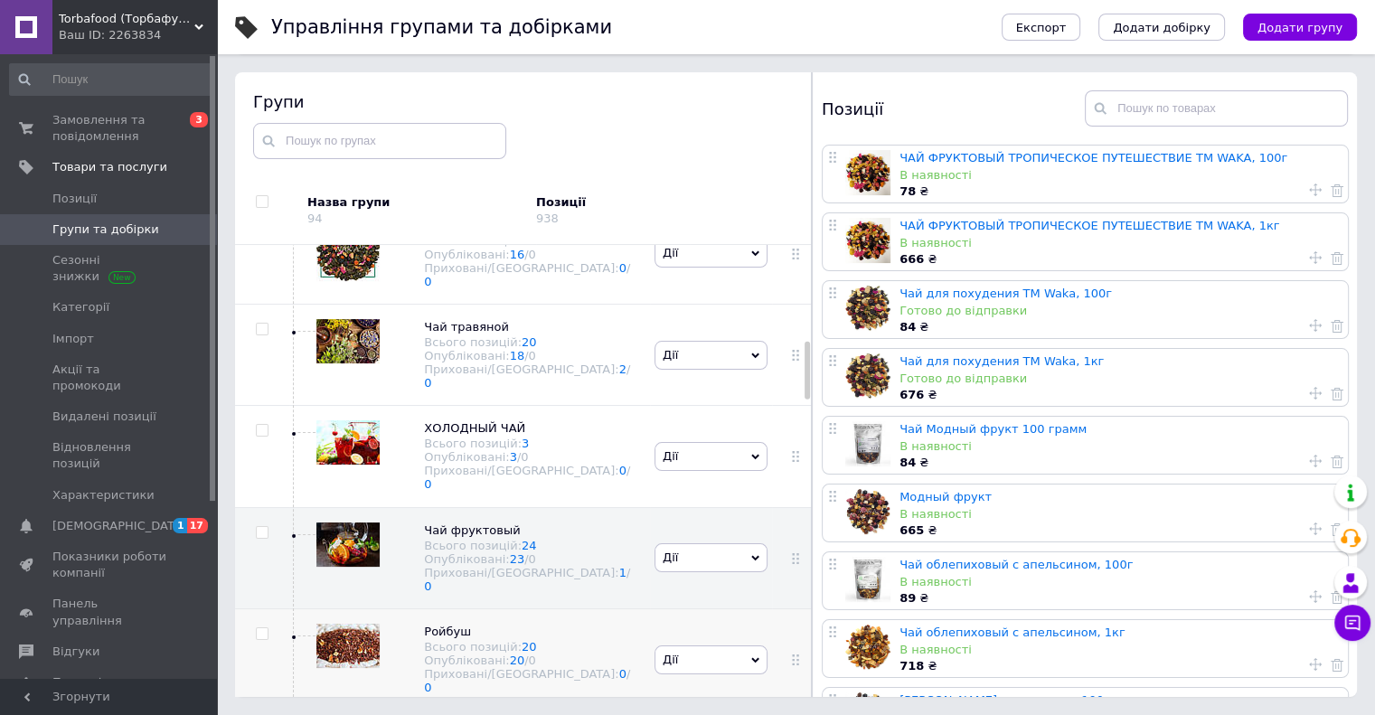
scroll to position [503, 0]
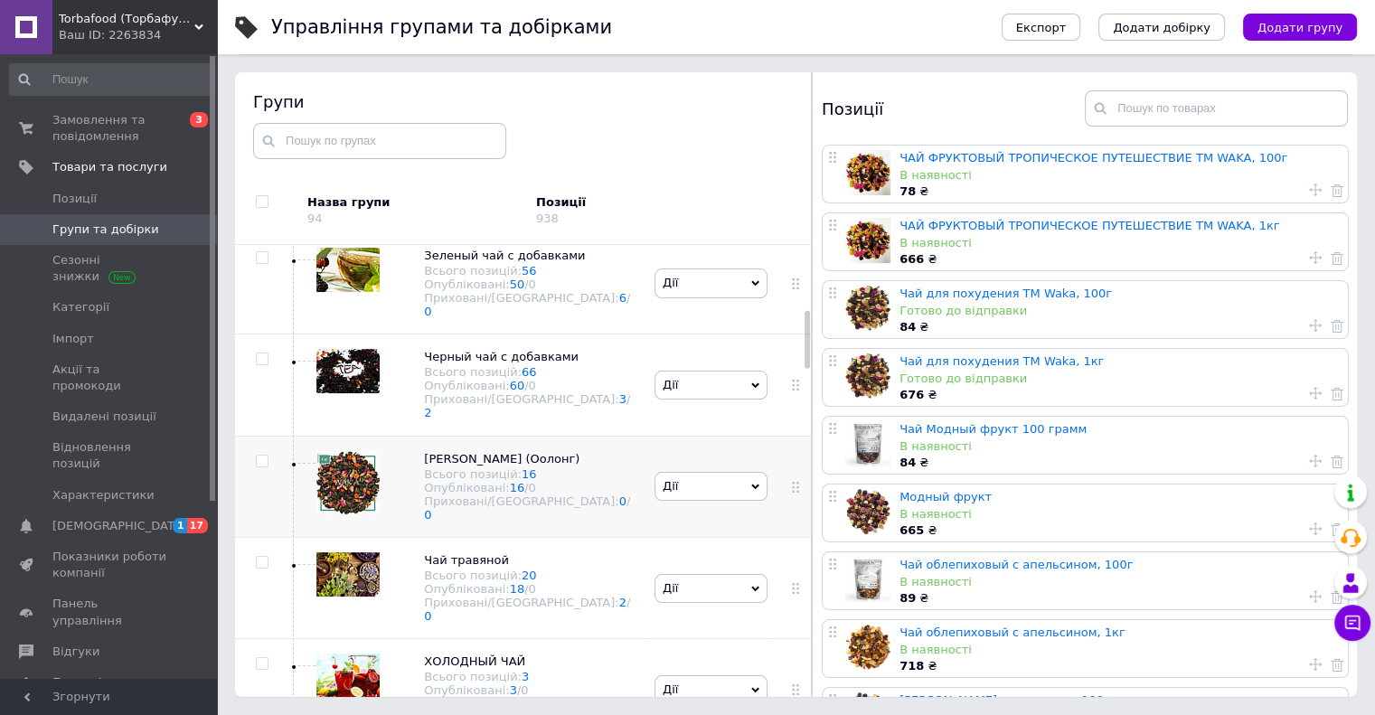
click at [607, 445] on div "[PERSON_NAME] (Оолонг) Всього позицій: 16 Опубліковані: 16 / 0 Приховані/Видале…" at bounding box center [469, 486] width 361 height 101
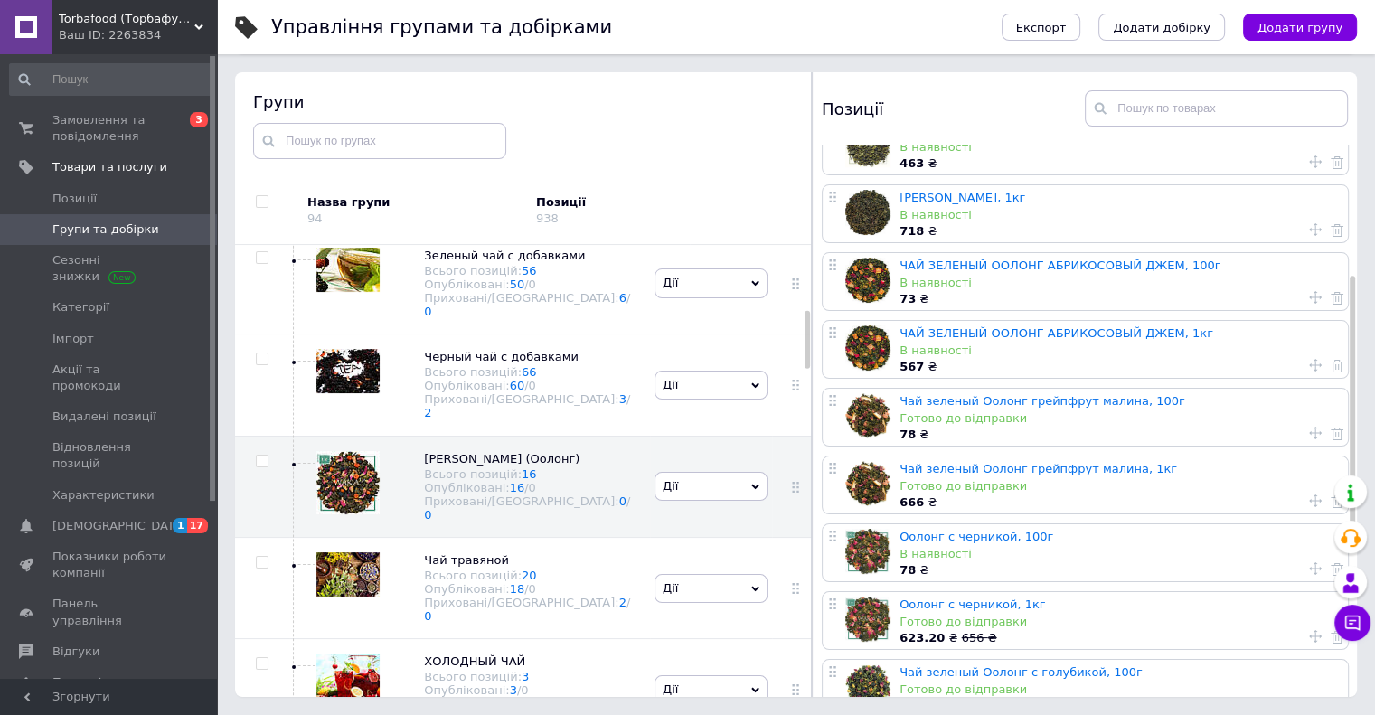
scroll to position [271, 0]
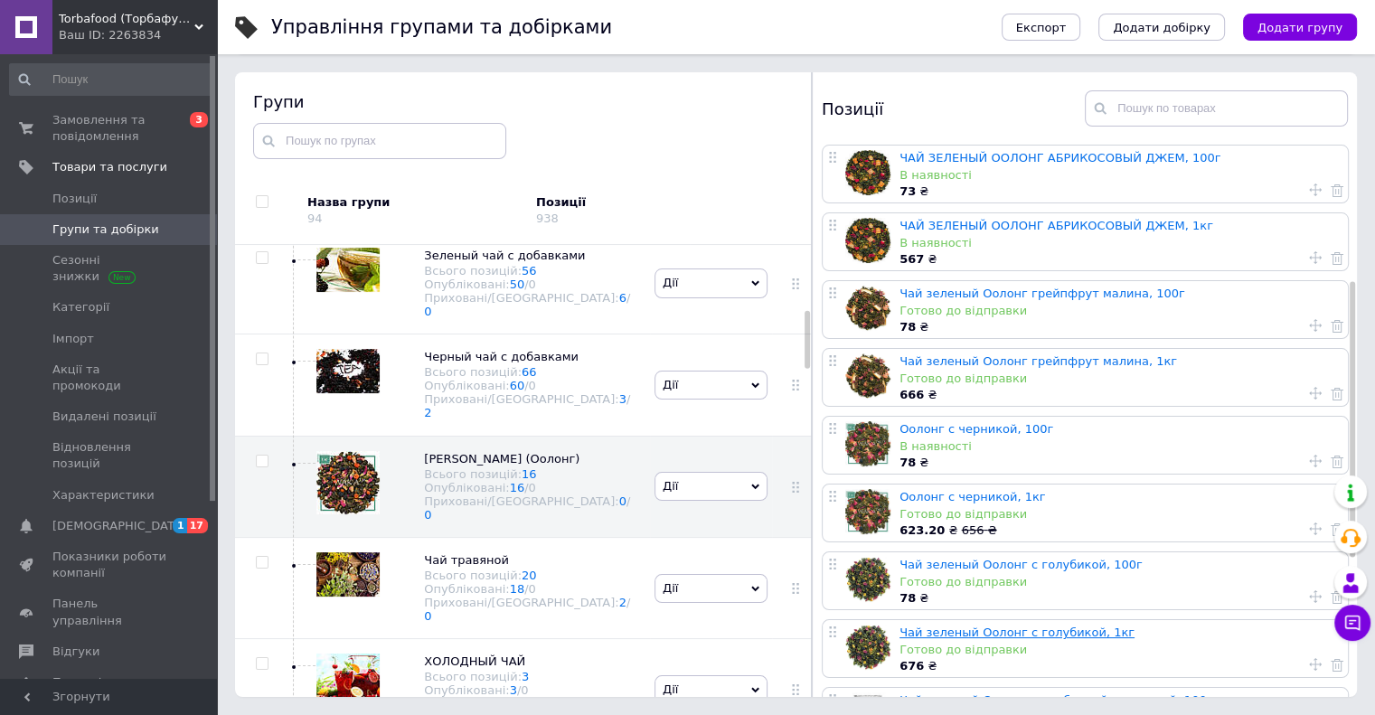
click at [1042, 632] on link "Чай зеленый Оолонг с голубикой, 1кг" at bounding box center [1016, 632] width 235 height 14
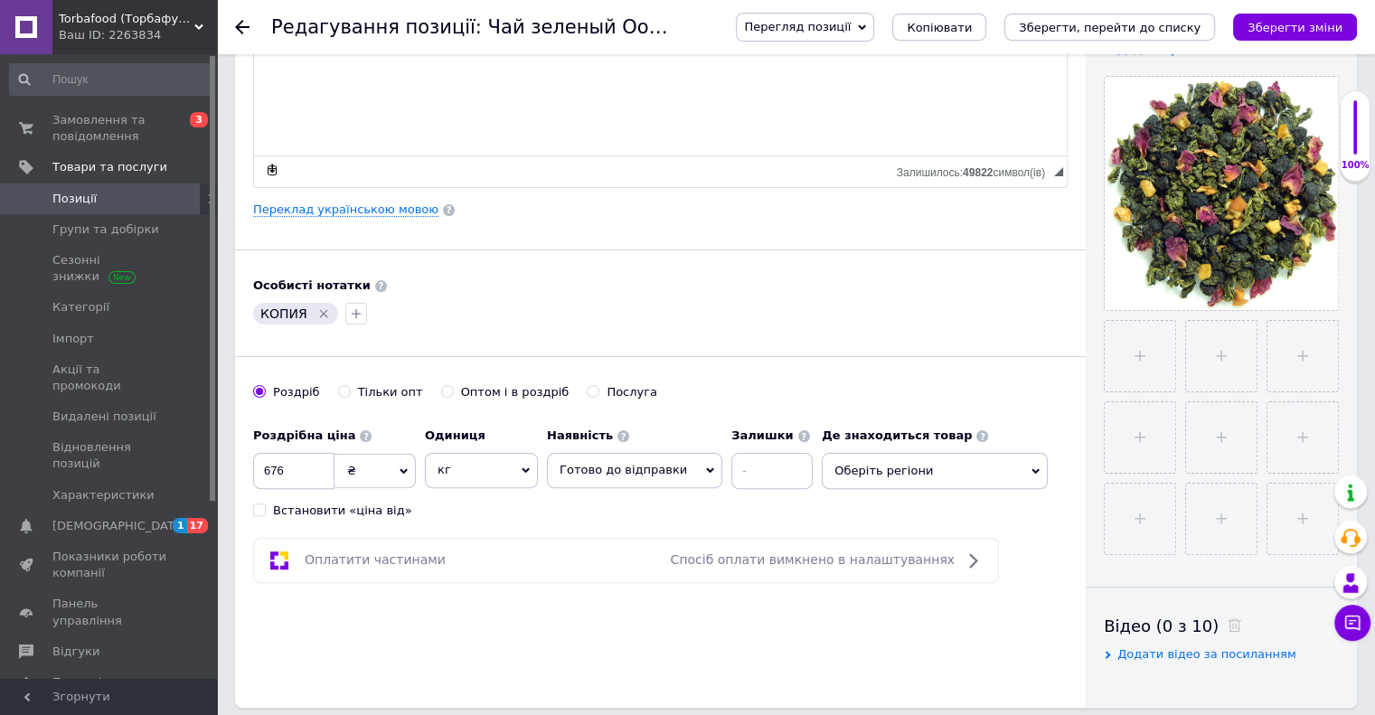
scroll to position [141, 0]
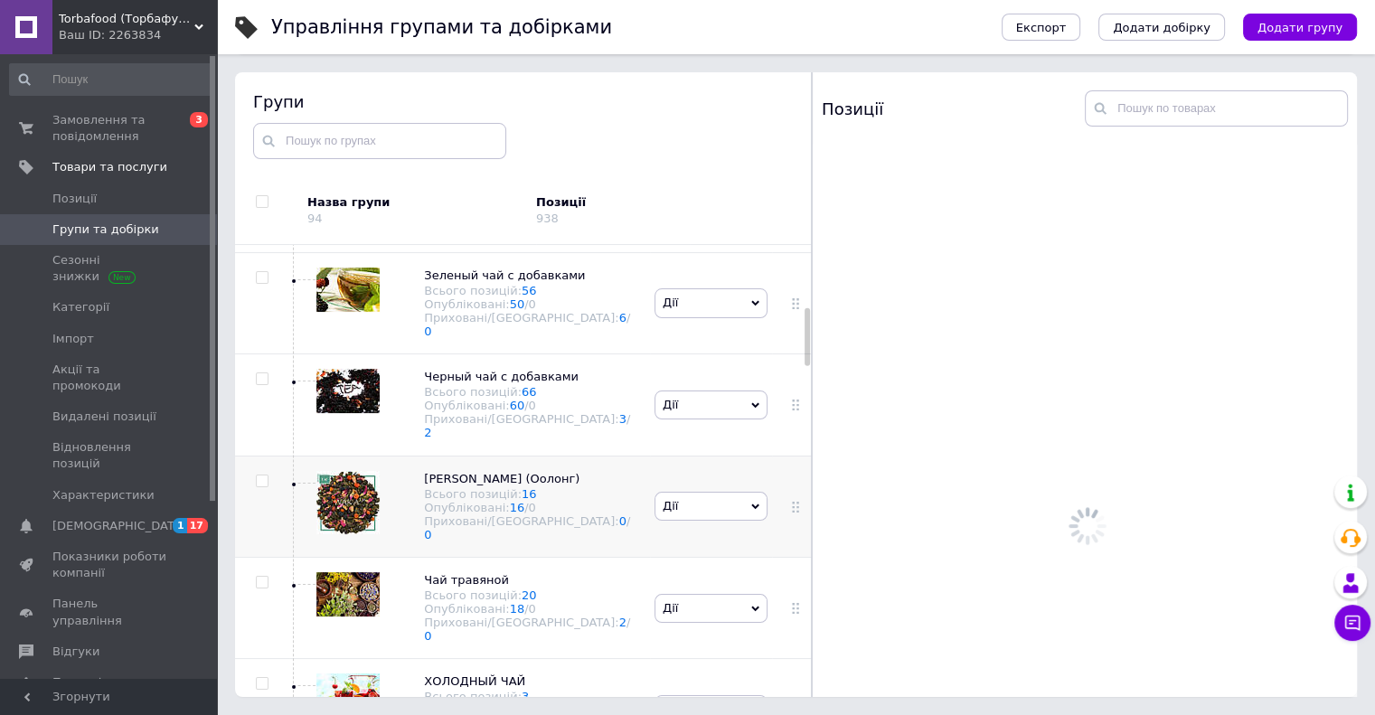
scroll to position [486, 0]
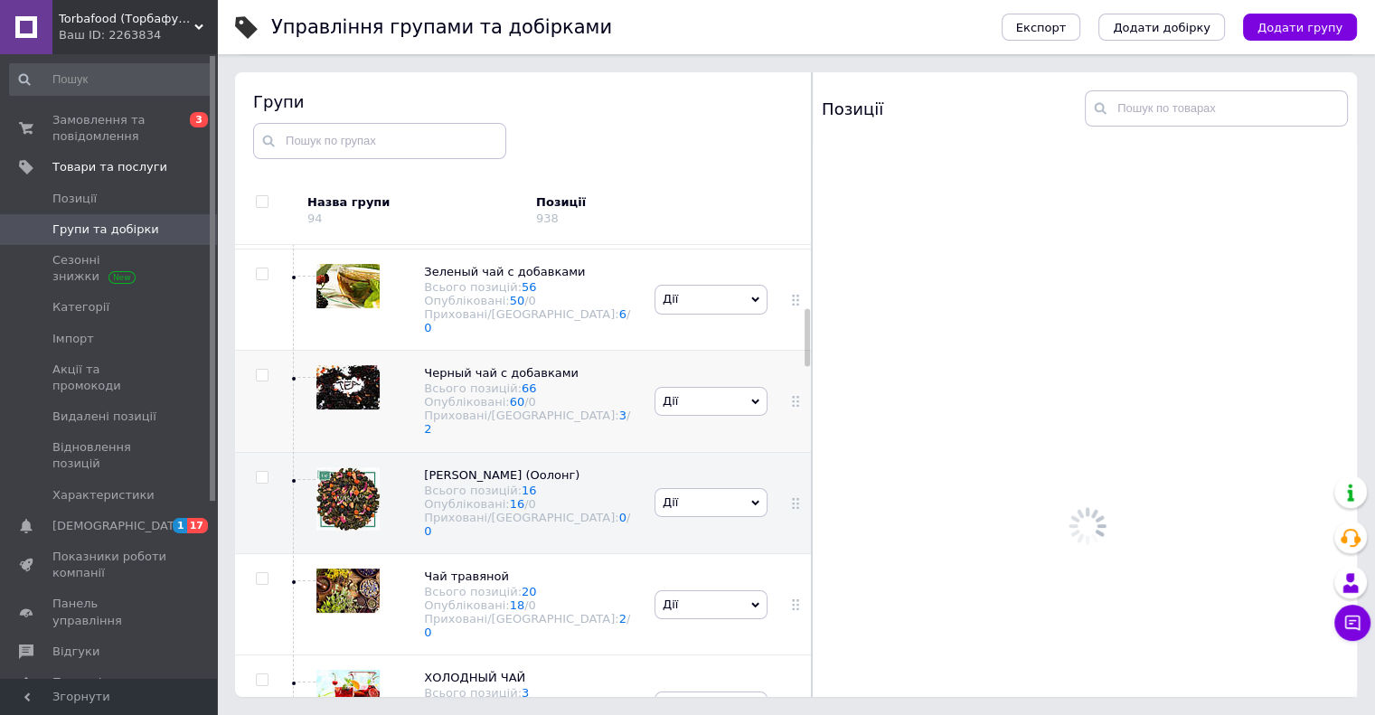
click at [633, 371] on div "Черный чай с добавками Всього позицій: 66 Опубліковані: 60 / 0 Приховані/Видале…" at bounding box center [469, 401] width 361 height 101
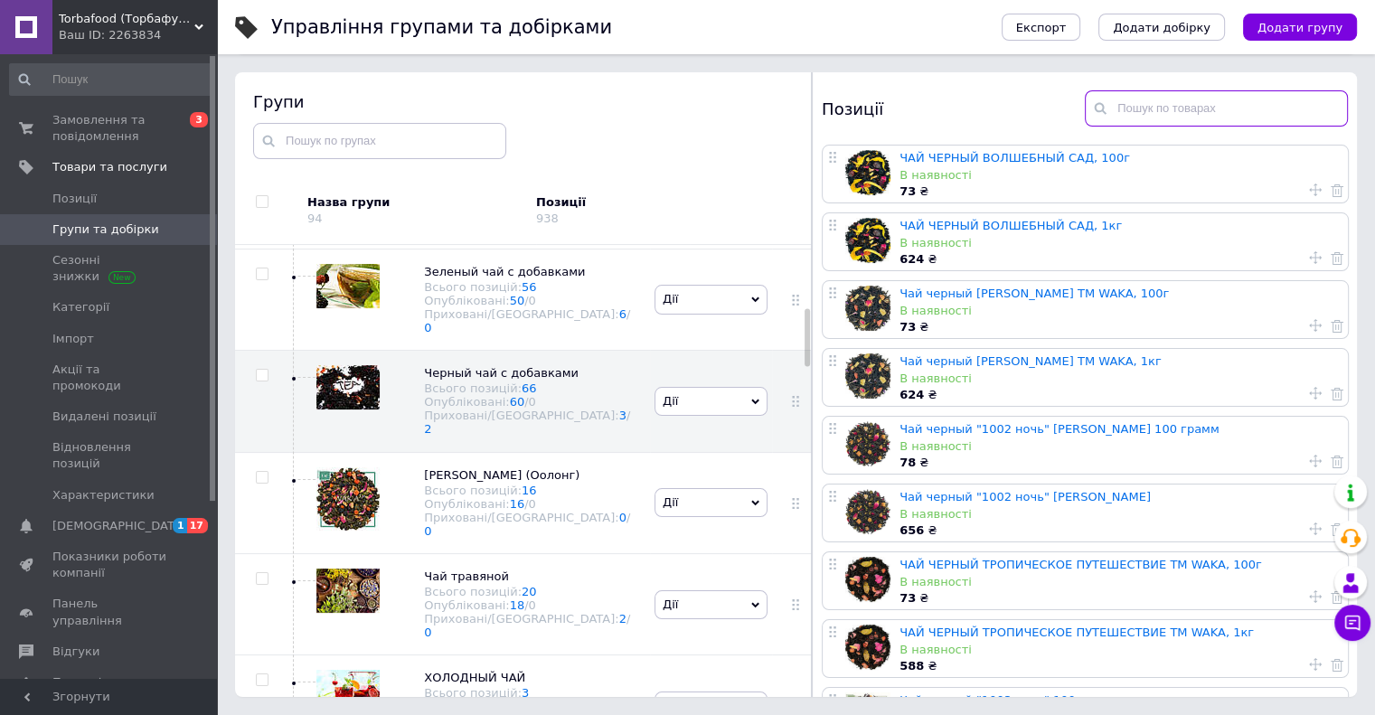
click at [1179, 108] on input "text" at bounding box center [1216, 108] width 263 height 36
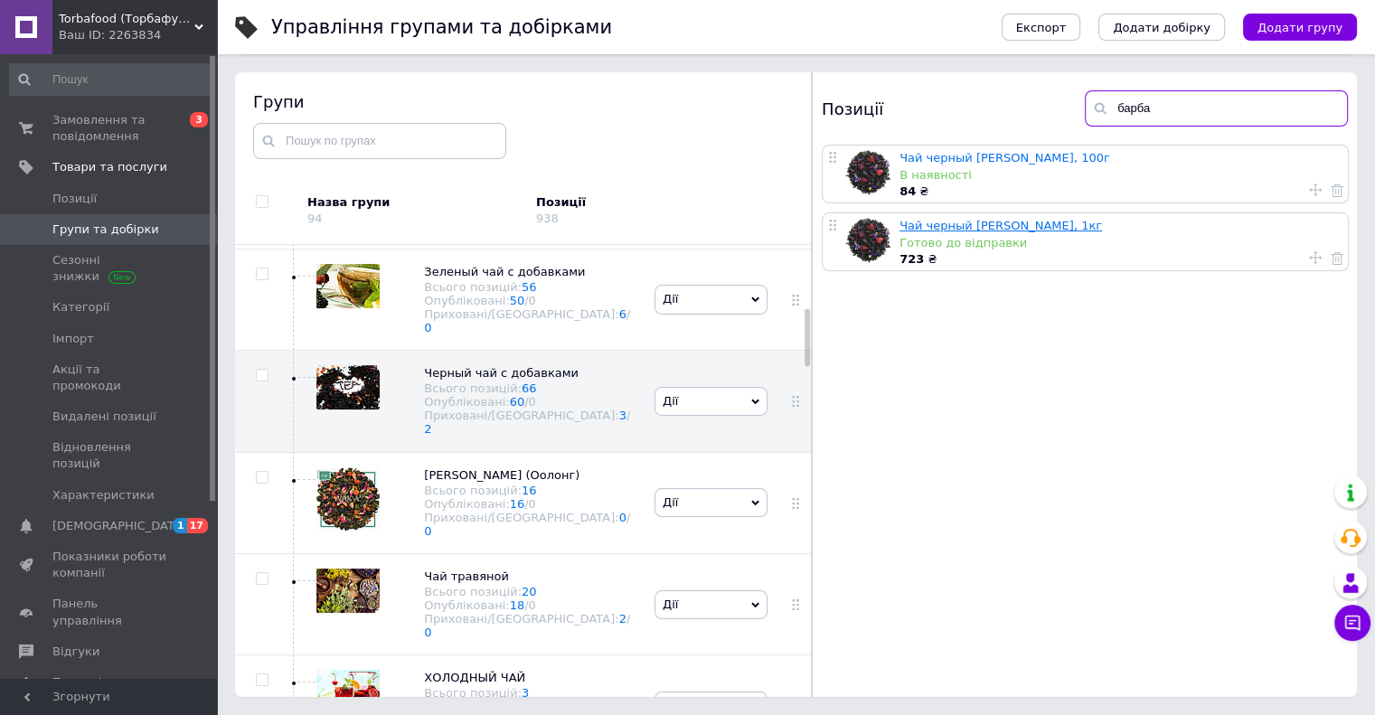
type input "барба"
click at [1051, 222] on link "Чай черный [PERSON_NAME], 1кг" at bounding box center [1000, 226] width 202 height 14
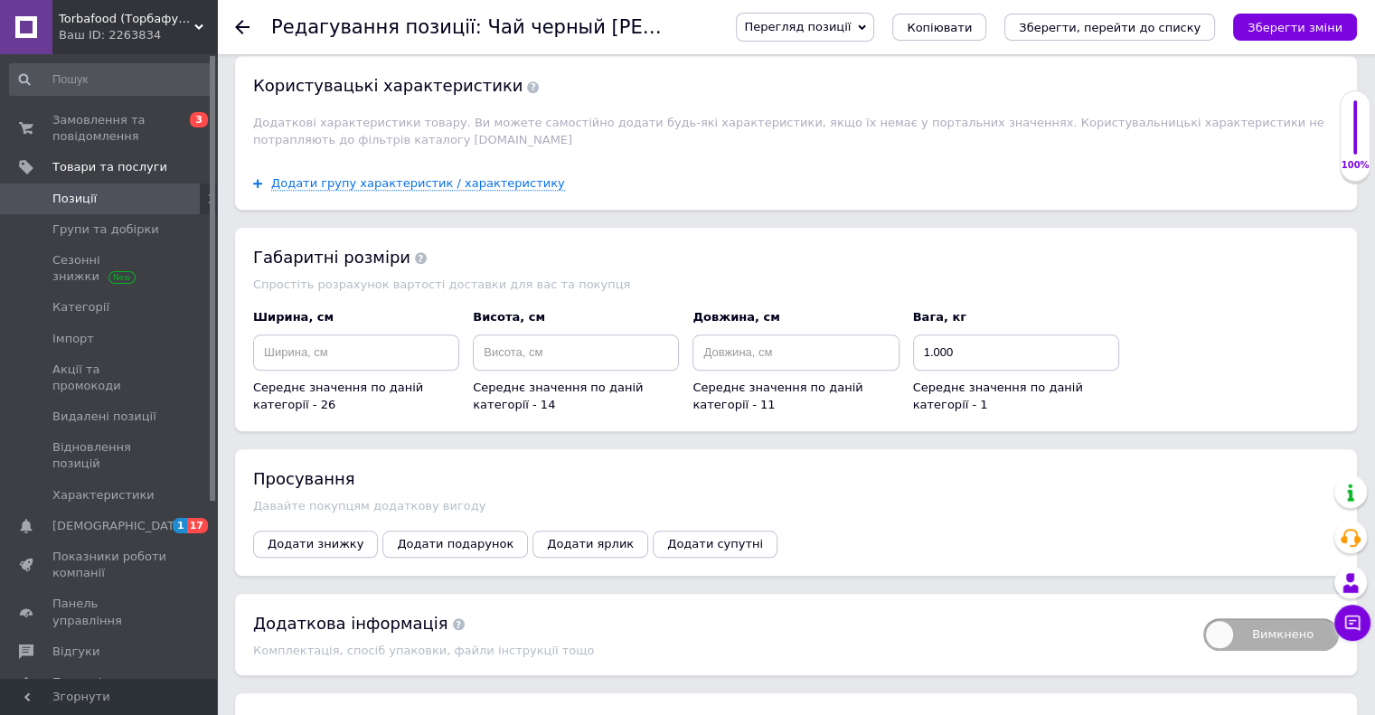
scroll to position [1858, 0]
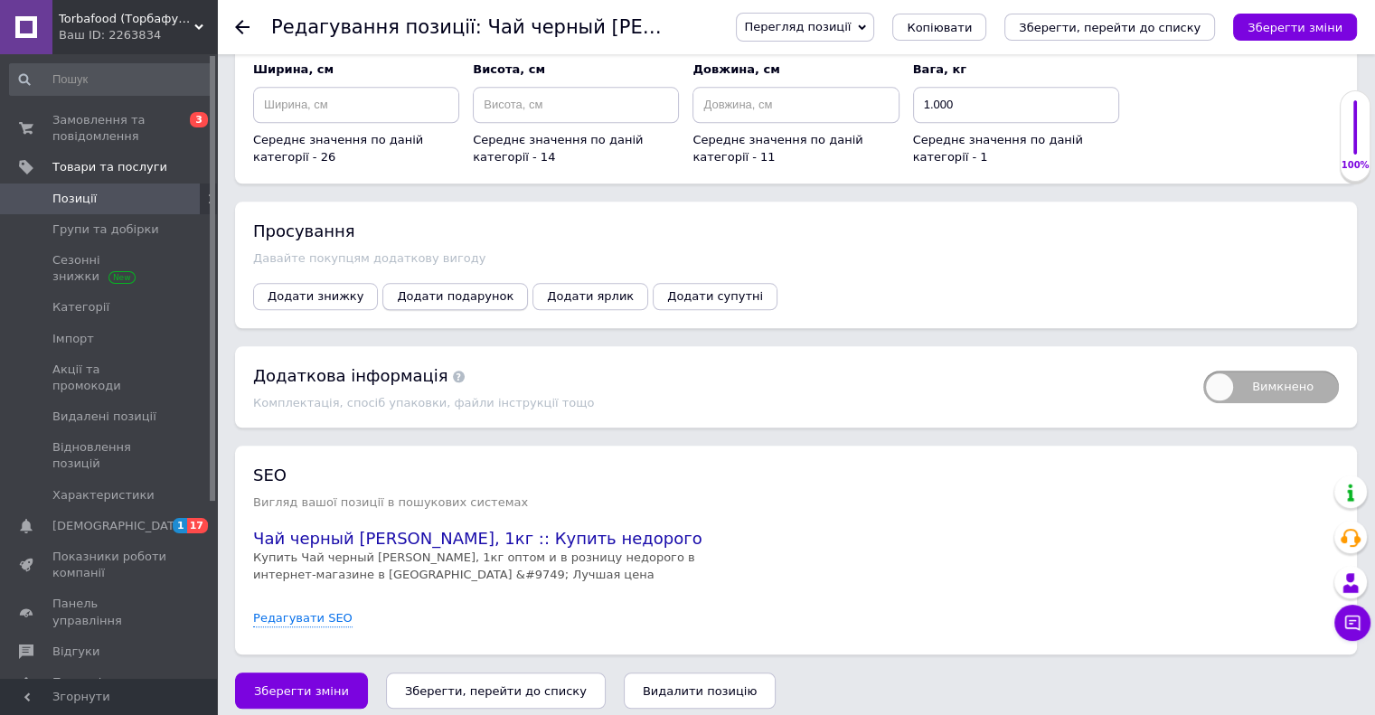
click at [428, 289] on span "Додати подарунок" at bounding box center [455, 296] width 117 height 14
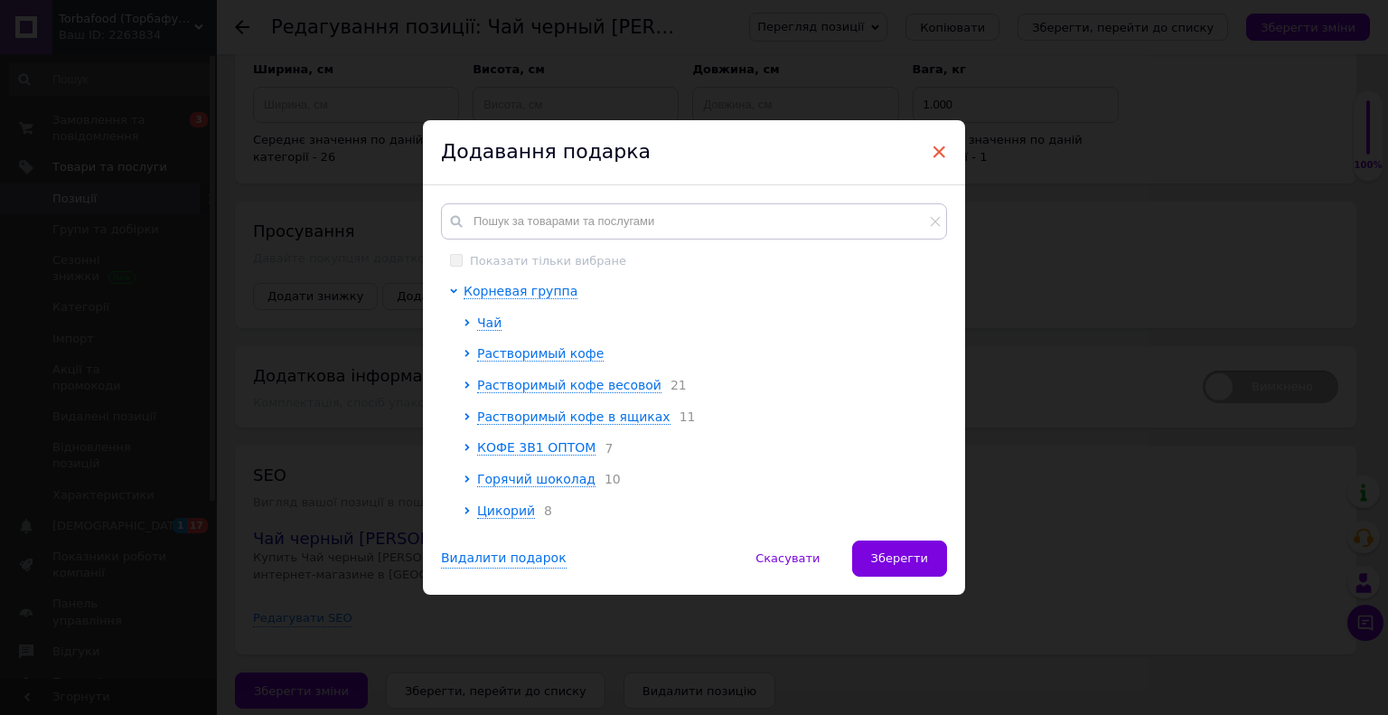
click at [936, 153] on span "×" at bounding box center [939, 151] width 16 height 31
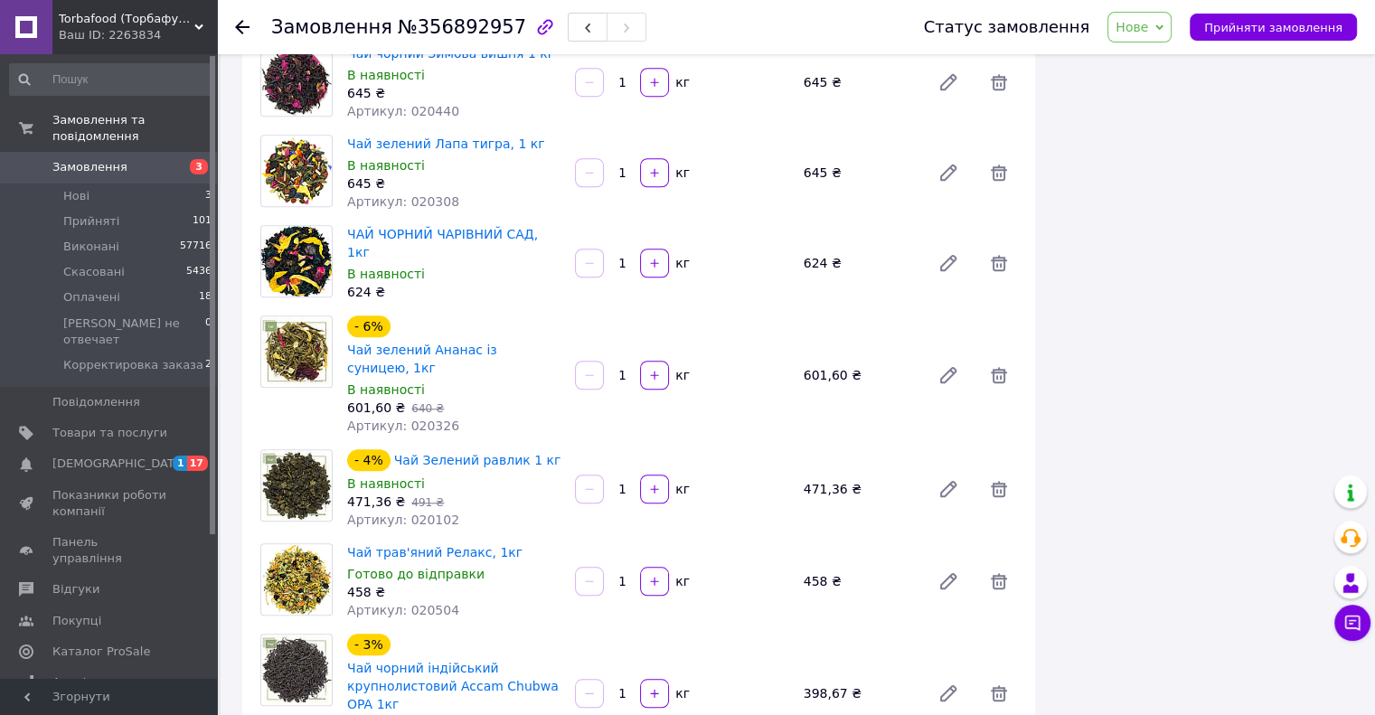
scroll to position [1356, 0]
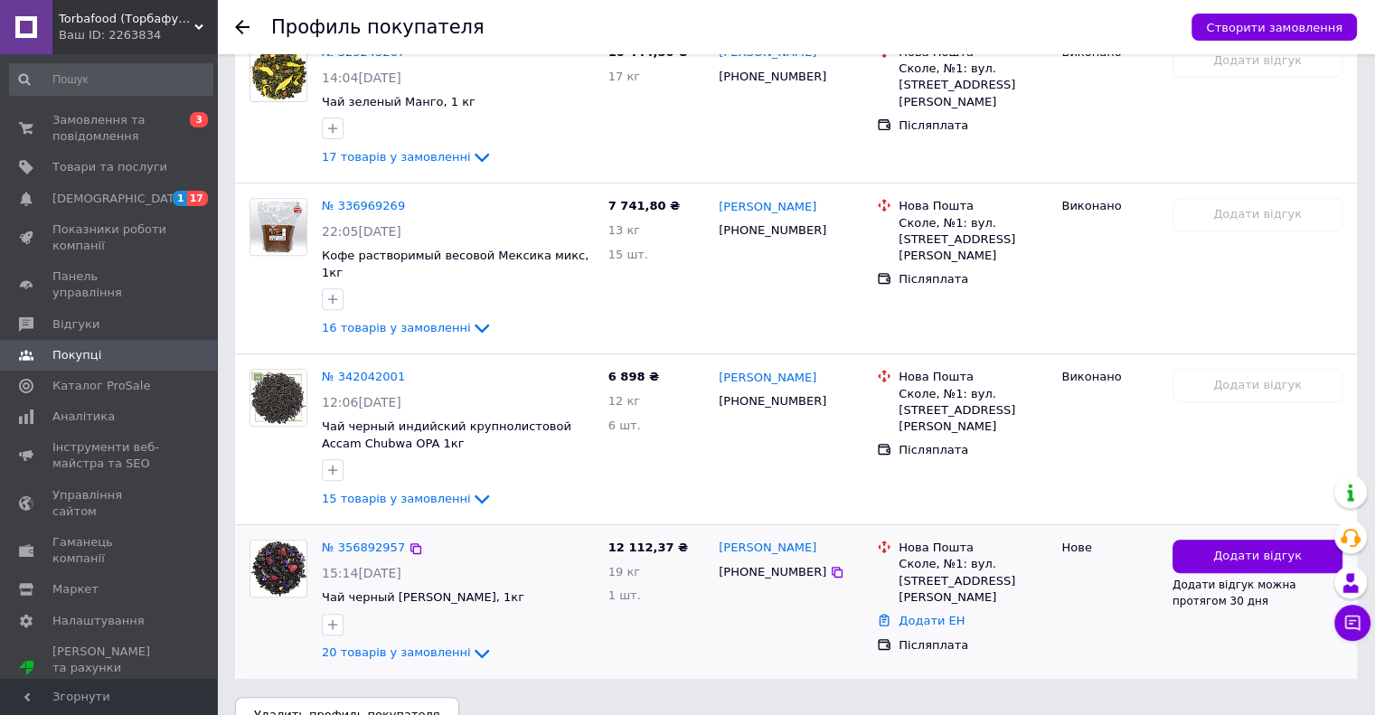
scroll to position [712, 0]
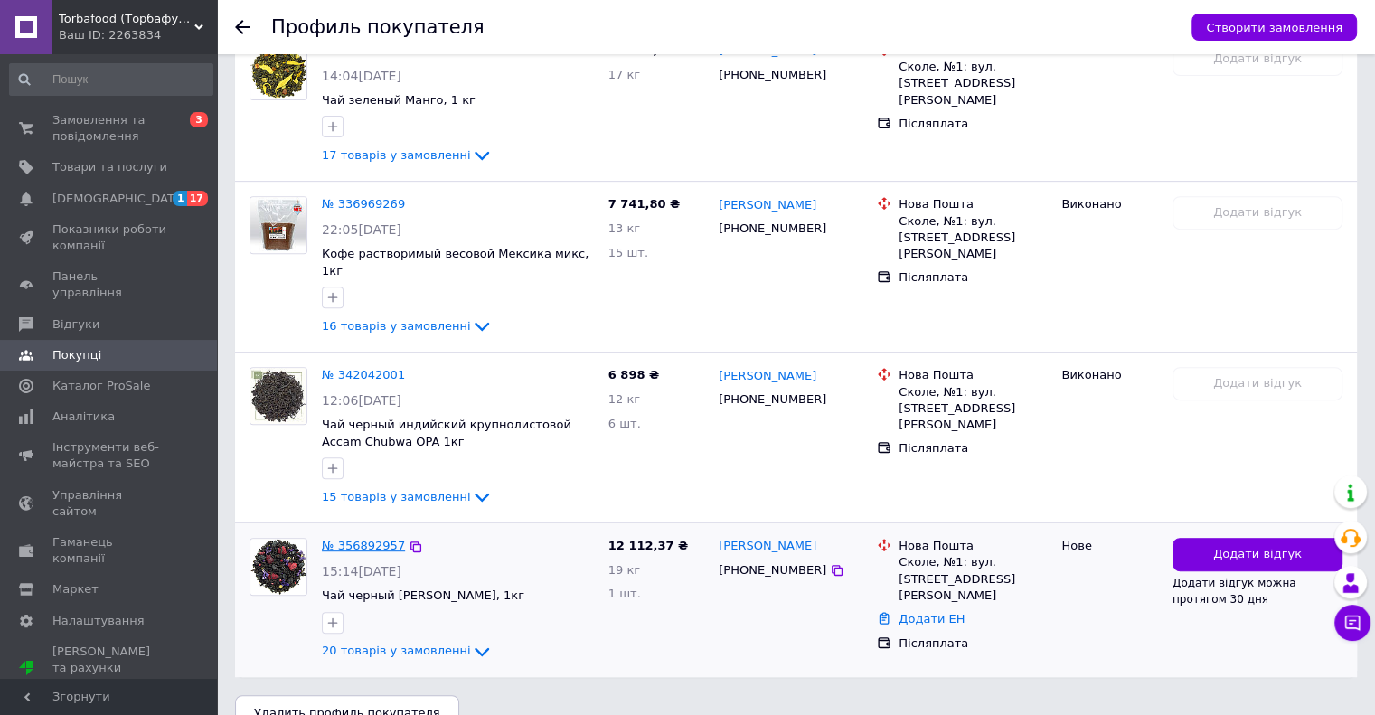
click at [379, 539] on link "№ 356892957" at bounding box center [363, 546] width 83 height 14
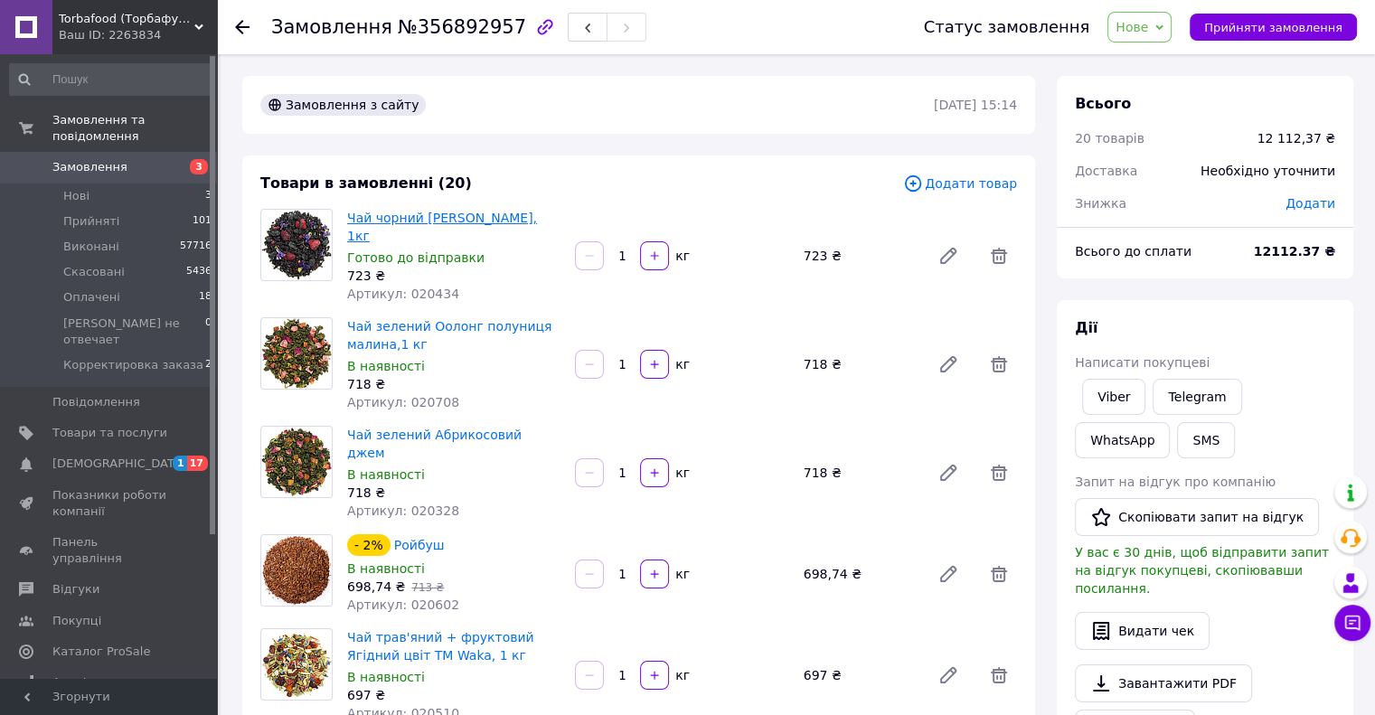
click at [510, 220] on link "Чай чорний [PERSON_NAME], 1кг" at bounding box center [442, 227] width 190 height 33
click at [84, 188] on span "Нові" at bounding box center [76, 196] width 26 height 16
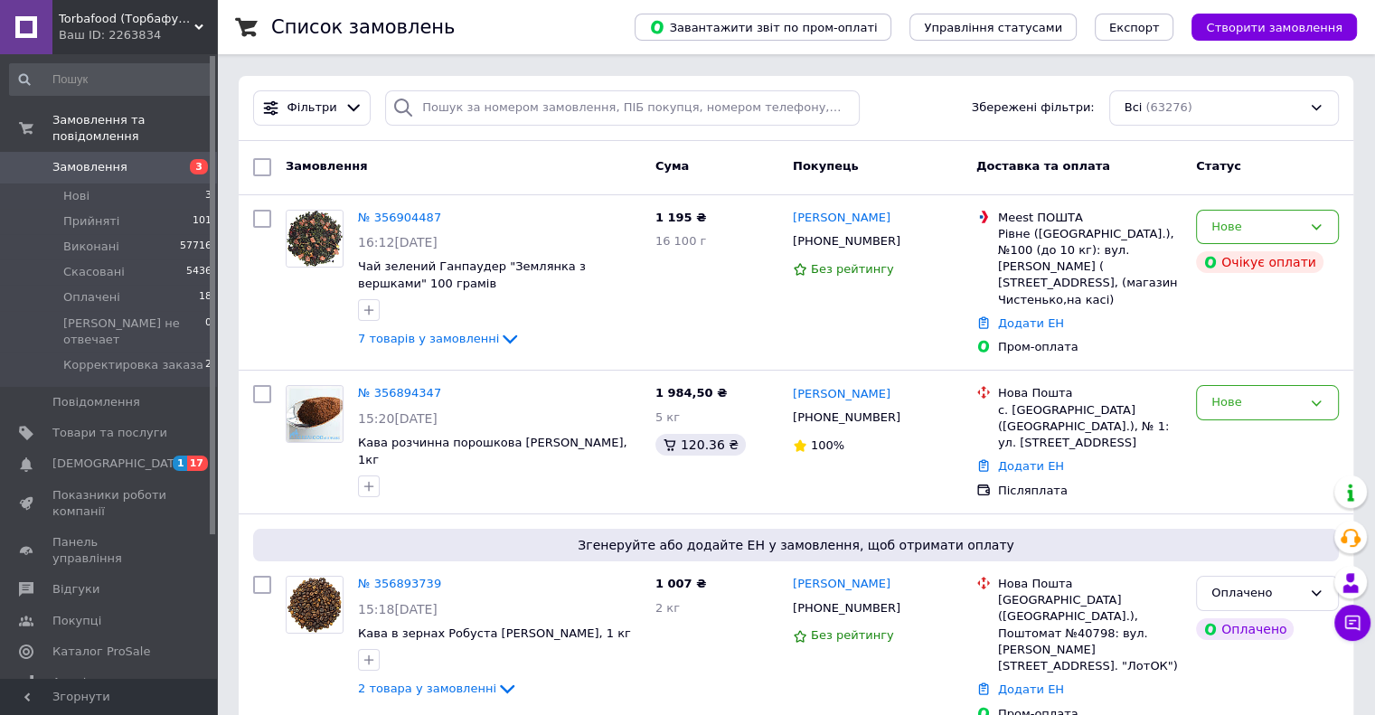
click at [201, 24] on use at bounding box center [198, 26] width 9 height 5
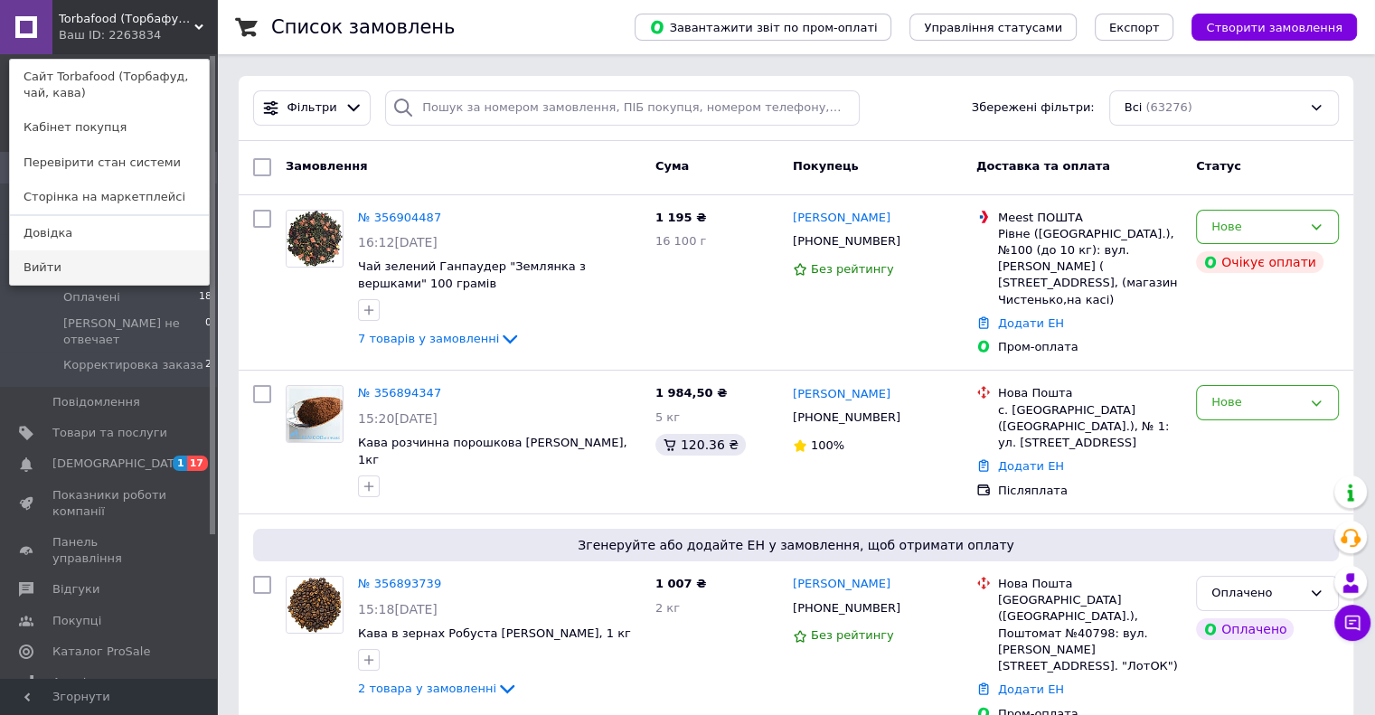
click at [69, 274] on link "Вийти" at bounding box center [109, 267] width 199 height 34
